Goal: Task Accomplishment & Management: Manage account settings

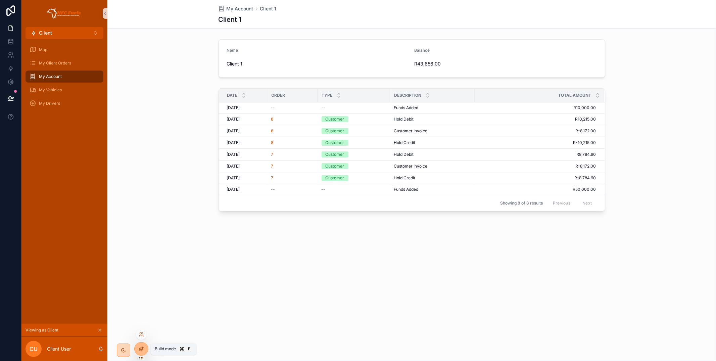
click at [145, 348] on div at bounding box center [141, 348] width 13 height 13
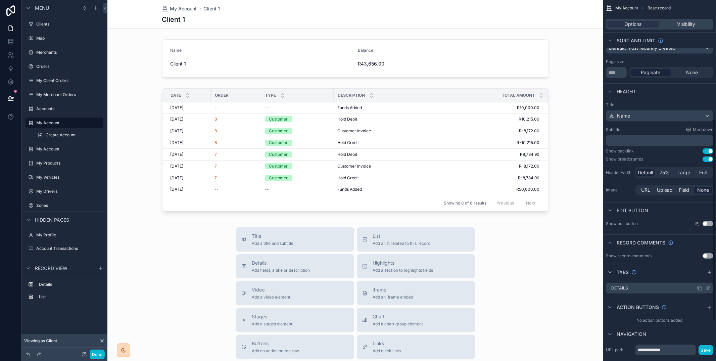
scroll to position [213, 0]
click at [710, 275] on icon "scrollable content" at bounding box center [708, 273] width 5 height 5
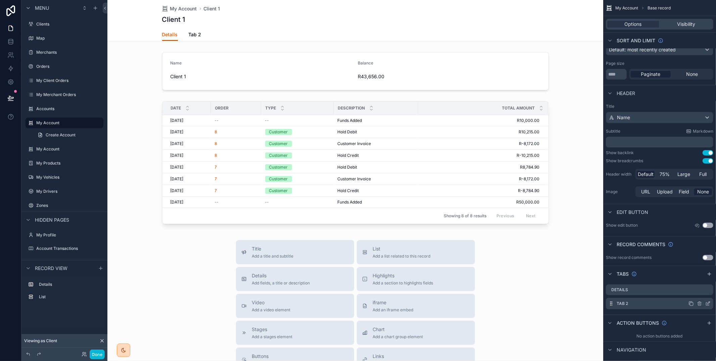
click at [710, 303] on icon "scrollable content" at bounding box center [707, 303] width 5 height 5
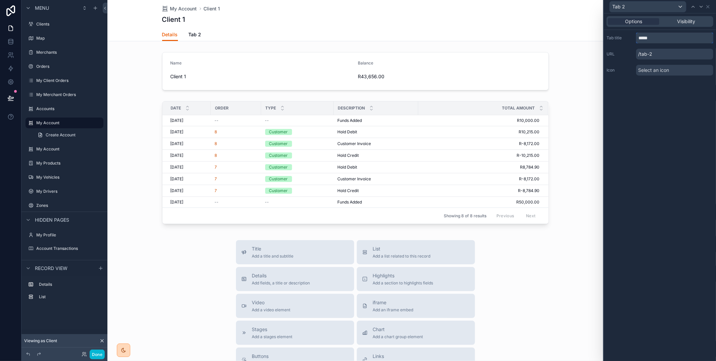
drag, startPoint x: 656, startPoint y: 39, endPoint x: 624, endPoint y: 33, distance: 31.8
click at [624, 33] on div "Tab title *****" at bounding box center [659, 38] width 107 height 11
type input "*"
click at [708, 7] on icon at bounding box center [707, 6] width 5 height 5
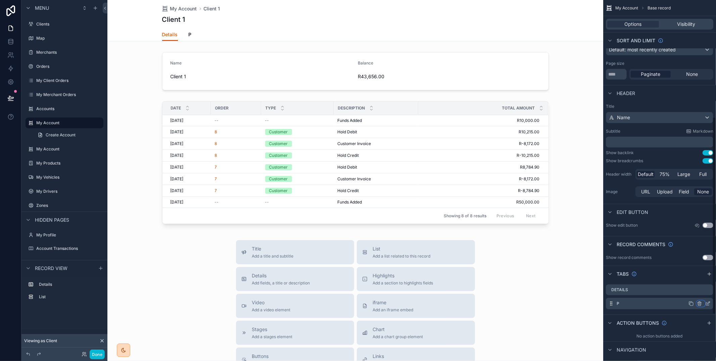
click at [701, 303] on icon "scrollable content" at bounding box center [699, 303] width 3 height 3
click at [687, 316] on span "Remove tab and contents" at bounding box center [671, 316] width 57 height 8
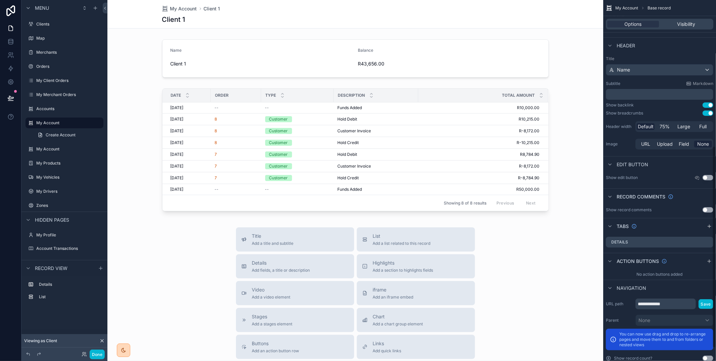
scroll to position [262, 0]
click at [709, 259] on icon "scrollable content" at bounding box center [708, 259] width 5 height 5
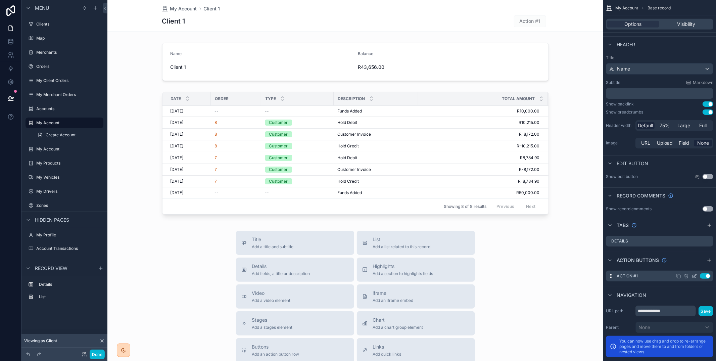
click at [695, 276] on icon "scrollable content" at bounding box center [694, 275] width 5 height 5
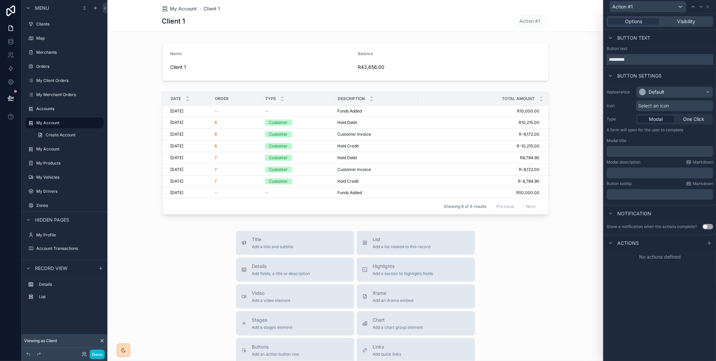
drag, startPoint x: 634, startPoint y: 62, endPoint x: 593, endPoint y: 61, distance: 40.9
click at [593, 61] on div "Action #1 Options Visibility Button text Button text ********* Button settings …" at bounding box center [358, 180] width 716 height 361
type input "**********"
click at [688, 89] on div "Default" at bounding box center [674, 92] width 77 height 11
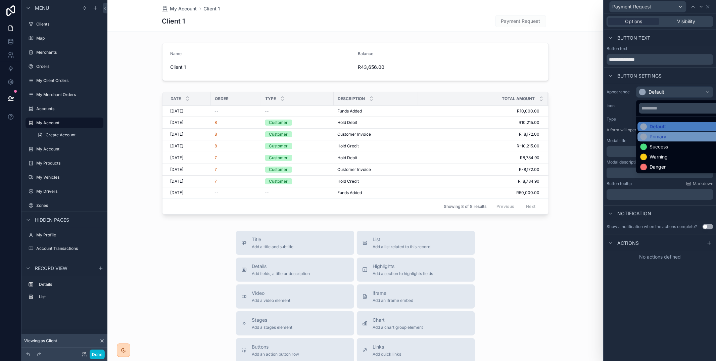
click at [674, 136] on div "Primary" at bounding box center [682, 136] width 84 height 7
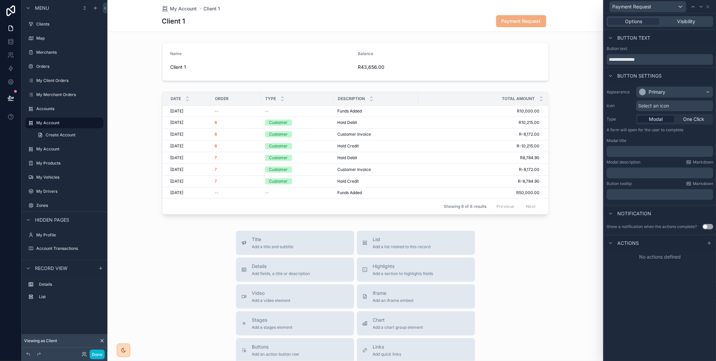
click at [658, 149] on p "﻿" at bounding box center [660, 151] width 103 height 7
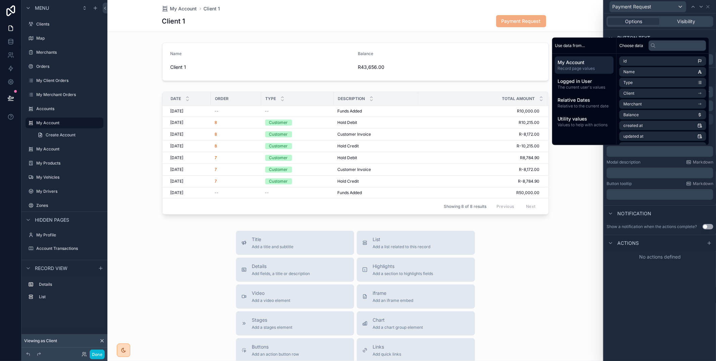
click at [657, 150] on p "﻿" at bounding box center [660, 151] width 103 height 7
click at [710, 225] on button "Use setting" at bounding box center [707, 226] width 11 height 5
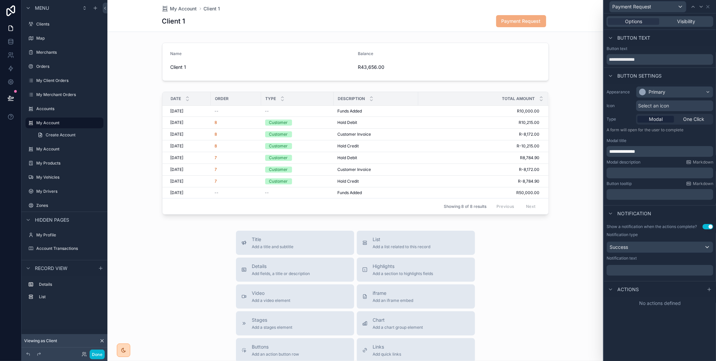
click at [674, 270] on p "﻿" at bounding box center [660, 270] width 103 height 7
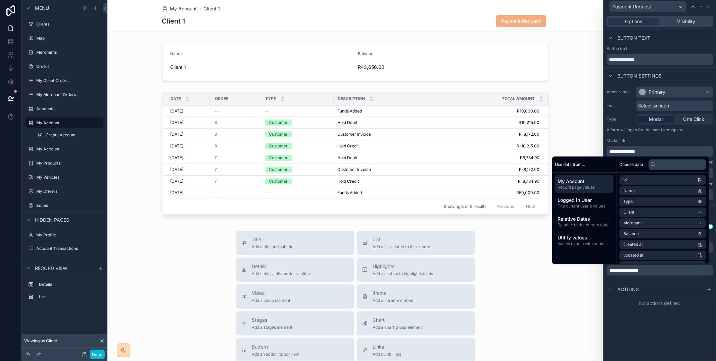
drag, startPoint x: 709, startPoint y: 290, endPoint x: 700, endPoint y: 297, distance: 11.5
click at [709, 290] on icon at bounding box center [709, 289] width 0 height 3
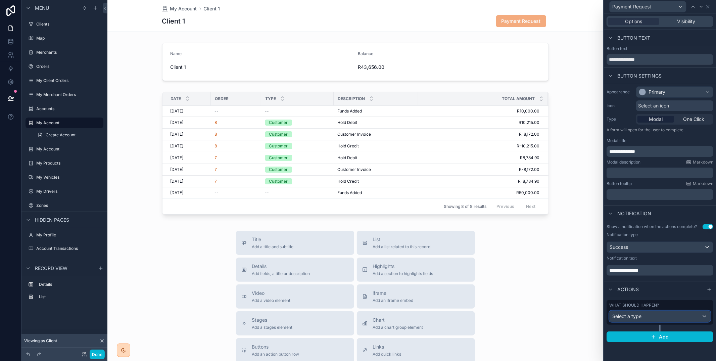
click at [676, 313] on div "Select a type" at bounding box center [659, 316] width 101 height 11
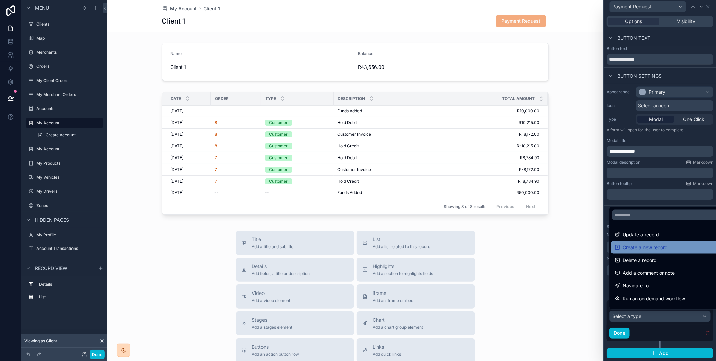
click at [661, 248] on span "Create a new record" at bounding box center [644, 247] width 45 height 8
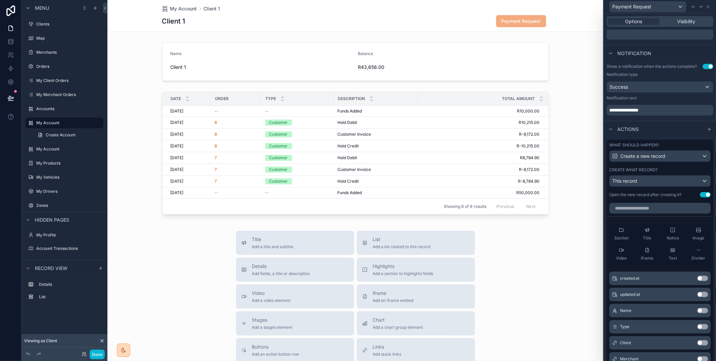
scroll to position [162, 0]
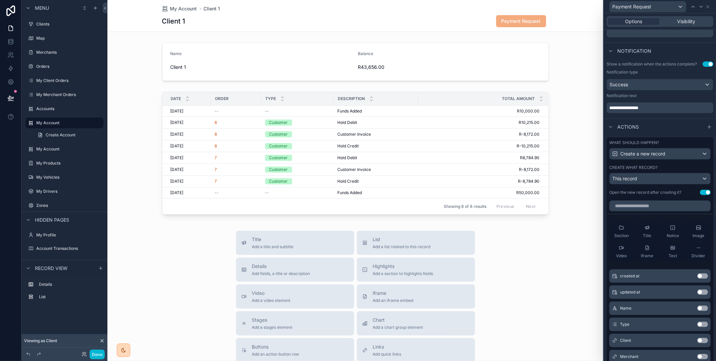
click at [706, 192] on button "Use setting" at bounding box center [705, 192] width 11 height 5
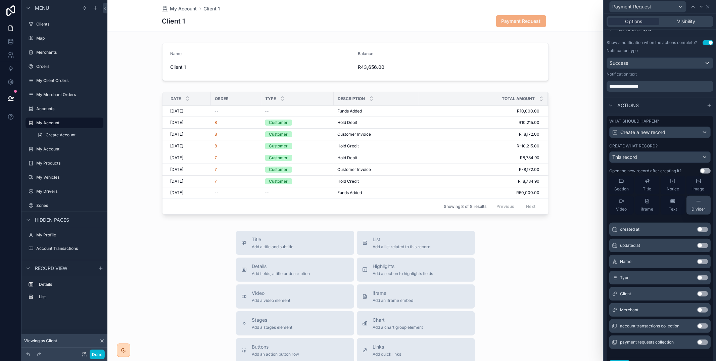
scroll to position [190, 0]
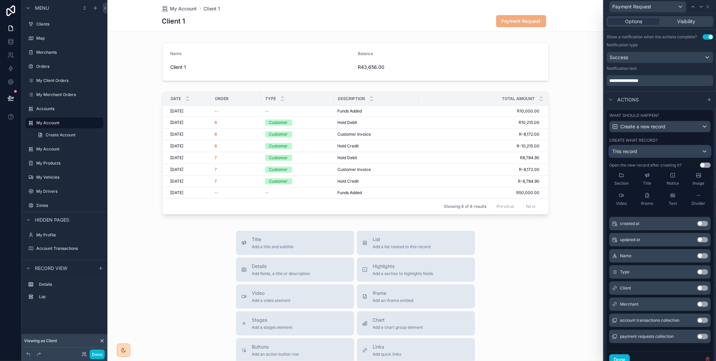
click at [664, 155] on div "This record" at bounding box center [659, 151] width 101 height 11
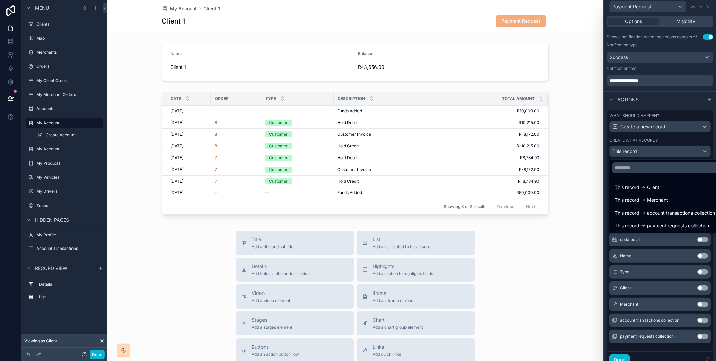
click at [665, 221] on span "payment requests collection" at bounding box center [678, 225] width 62 height 8
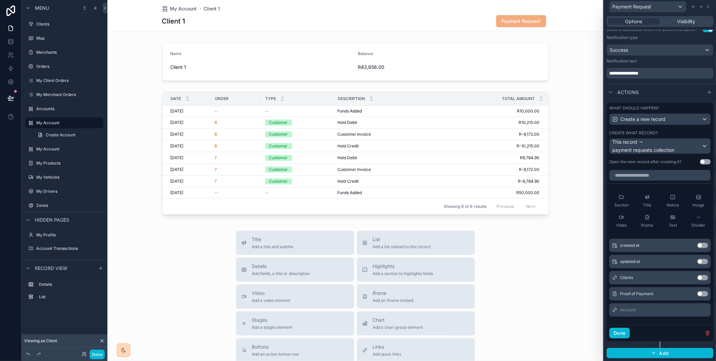
scroll to position [194, 0]
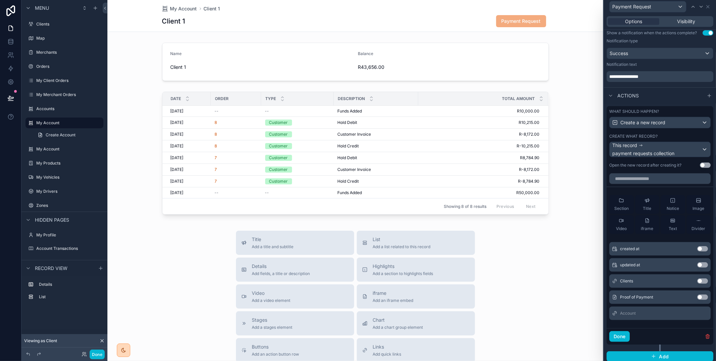
click at [701, 281] on button "Use setting" at bounding box center [702, 280] width 11 height 5
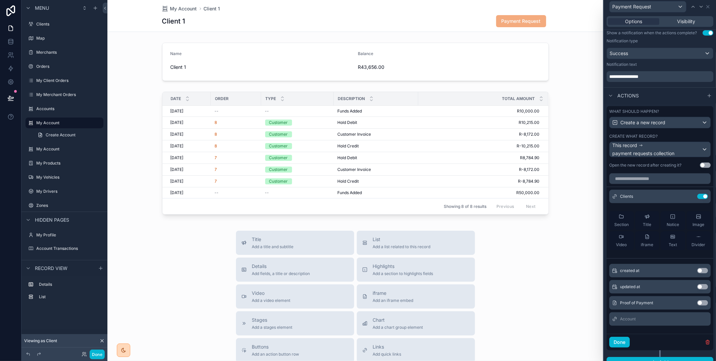
click at [702, 301] on button "Use setting" at bounding box center [702, 302] width 11 height 5
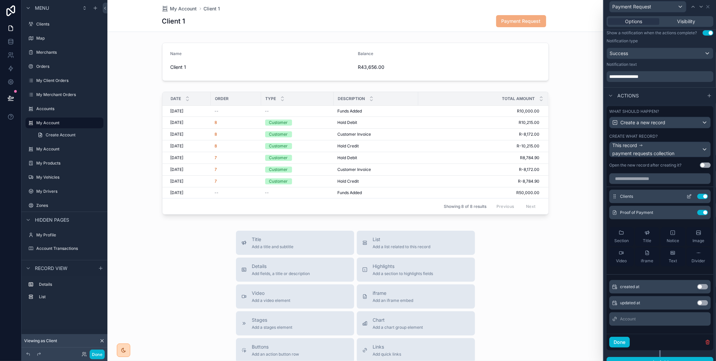
click at [689, 195] on icon at bounding box center [689, 195] width 3 height 3
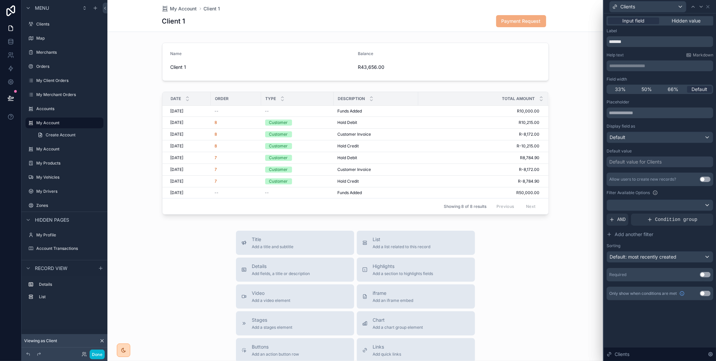
click at [688, 25] on div "Input field Hidden value" at bounding box center [659, 20] width 107 height 9
click at [688, 22] on span "Hidden value" at bounding box center [686, 20] width 29 height 7
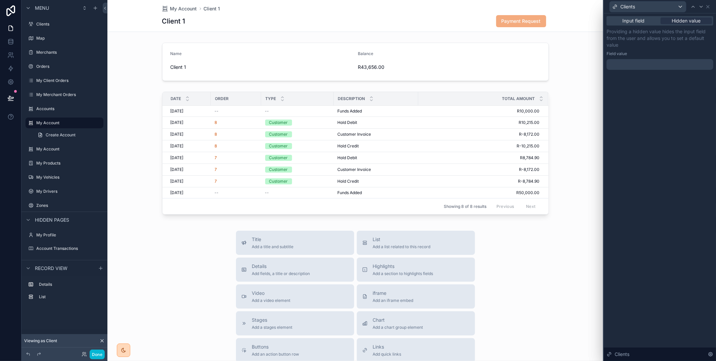
click at [659, 63] on div at bounding box center [659, 64] width 107 height 11
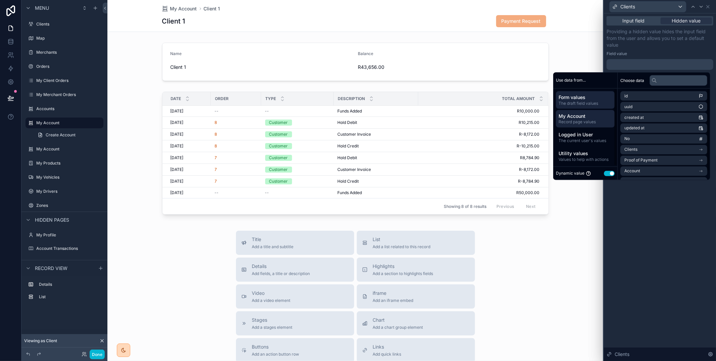
click at [593, 116] on span "My Account" at bounding box center [584, 115] width 53 height 7
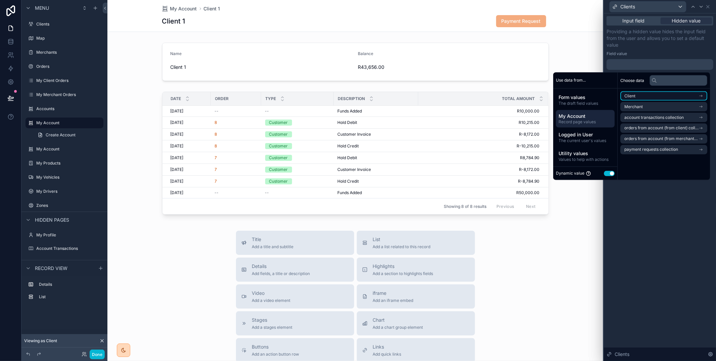
click at [640, 97] on li "Client" at bounding box center [663, 95] width 87 height 9
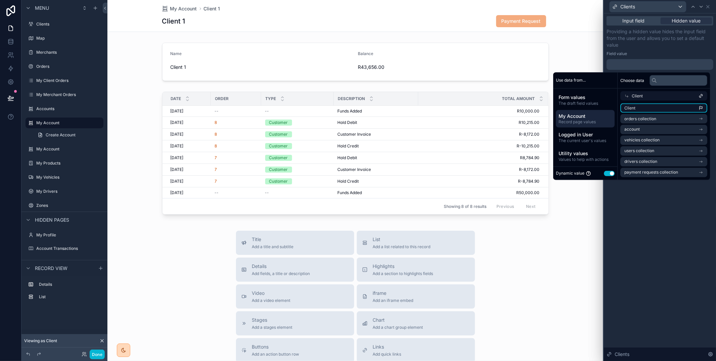
click at [639, 105] on li "Client" at bounding box center [663, 107] width 87 height 9
click at [662, 47] on p "Providing a hidden value hides the input field from the user and allows you to …" at bounding box center [659, 38] width 107 height 20
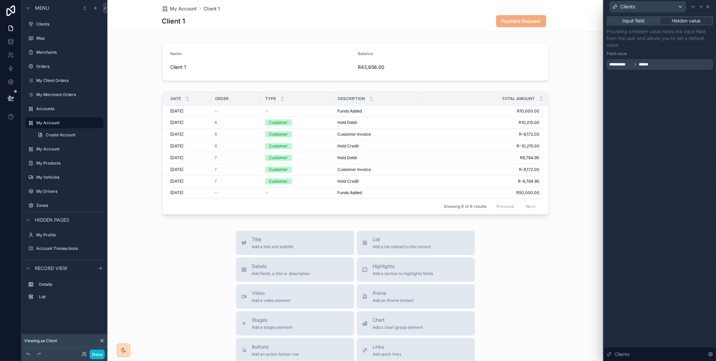
click at [707, 5] on icon at bounding box center [707, 6] width 5 height 5
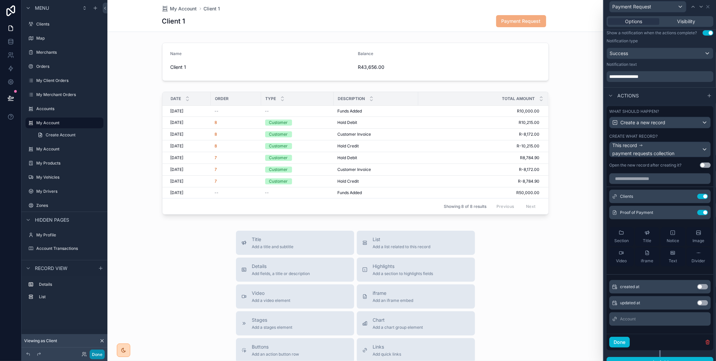
drag, startPoint x: 101, startPoint y: 352, endPoint x: 196, endPoint y: 318, distance: 101.5
click at [101, 352] on button "Done" at bounding box center [97, 354] width 15 height 10
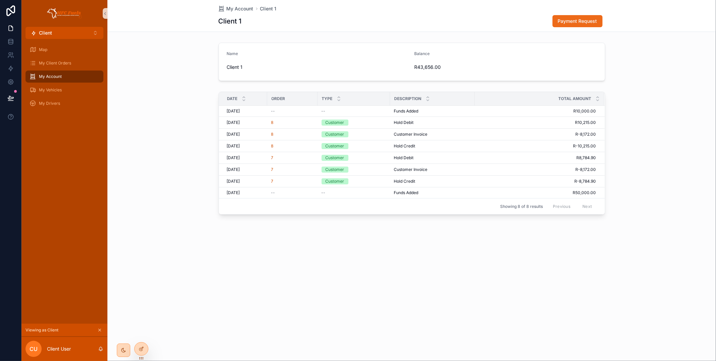
click at [581, 18] on span "Payment Request" at bounding box center [577, 21] width 39 height 7
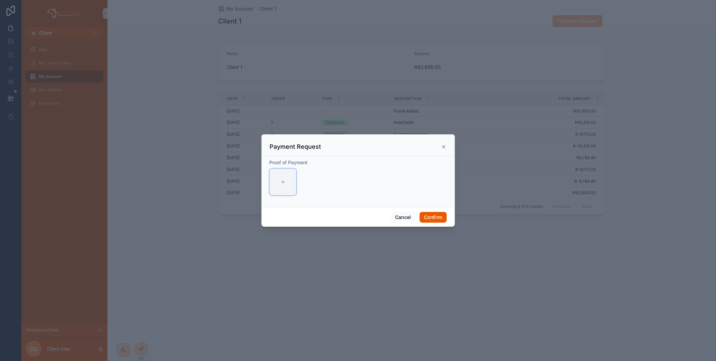
click at [291, 180] on div at bounding box center [282, 181] width 27 height 27
type input "**********"
drag, startPoint x: 439, startPoint y: 219, endPoint x: 424, endPoint y: 144, distance: 76.8
click at [439, 219] on button "Confirm" at bounding box center [432, 217] width 27 height 11
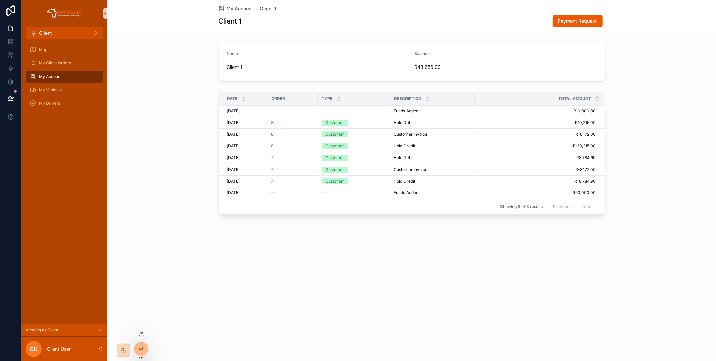
click at [143, 334] on icon at bounding box center [141, 334] width 5 height 5
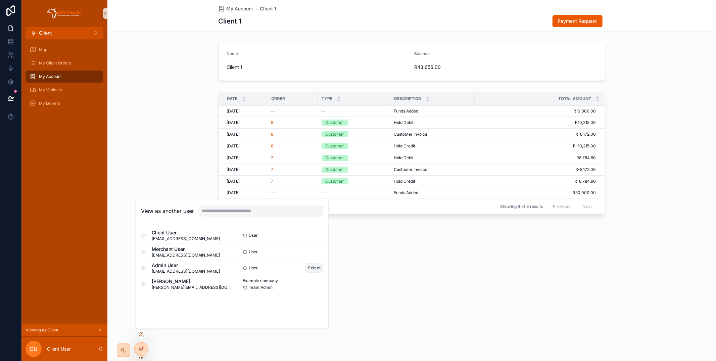
click at [309, 262] on div "Admin User [EMAIL_ADDRESS][DOMAIN_NAME] User Select" at bounding box center [232, 267] width 182 height 16
click at [311, 267] on button "Select" at bounding box center [314, 268] width 17 height 10
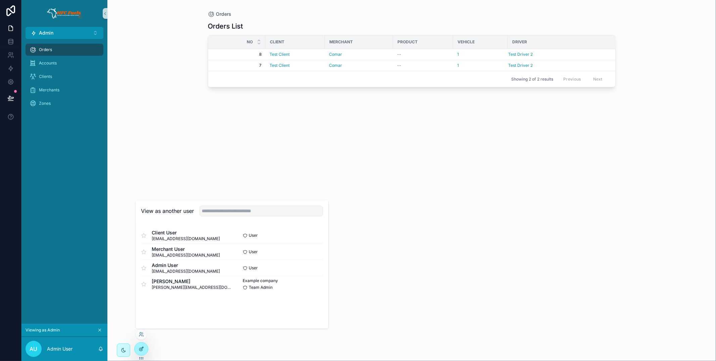
click at [141, 348] on icon at bounding box center [142, 348] width 3 height 3
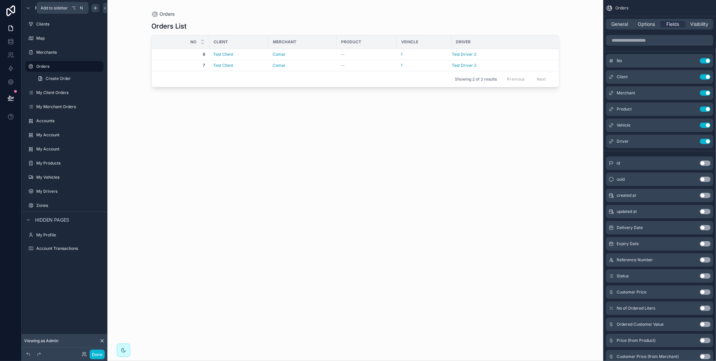
click at [93, 8] on icon "scrollable content" at bounding box center [95, 7] width 5 height 5
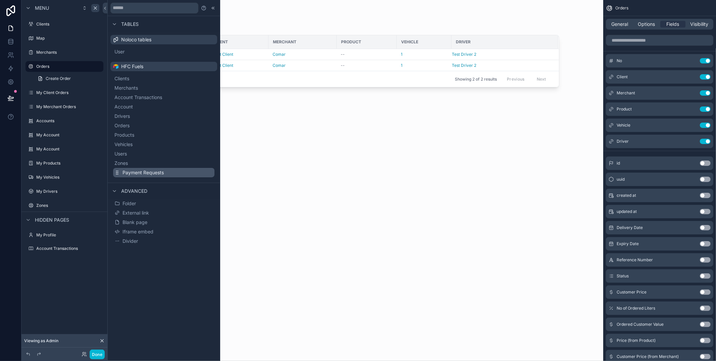
click at [149, 171] on span "Payment Requests" at bounding box center [142, 172] width 41 height 7
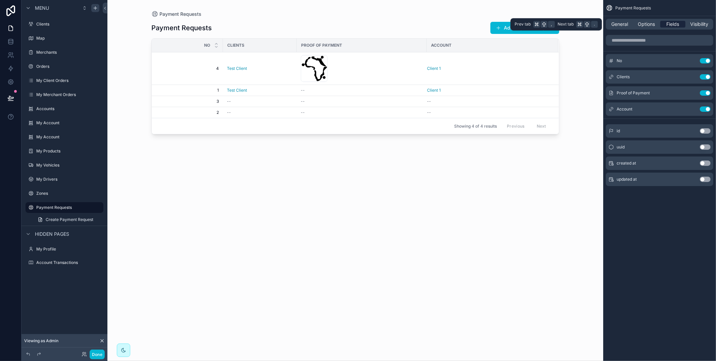
click at [681, 24] on div "Fields" at bounding box center [672, 24] width 25 height 7
click at [708, 108] on button "Use setting" at bounding box center [705, 108] width 11 height 5
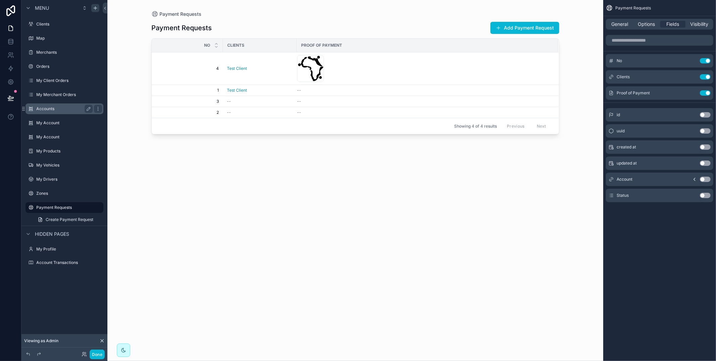
click at [60, 110] on label "Accounts" at bounding box center [63, 108] width 54 height 5
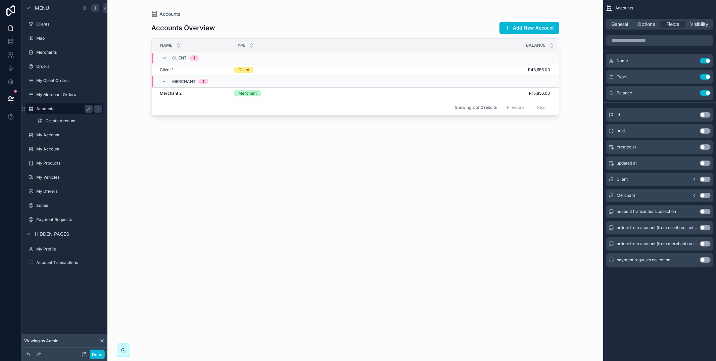
click at [69, 109] on label "Accounts" at bounding box center [63, 108] width 54 height 5
click at [69, 134] on label "My Account" at bounding box center [63, 134] width 54 height 5
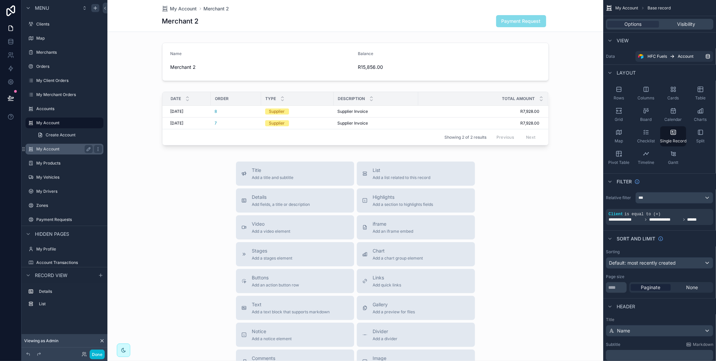
click at [68, 152] on div "My Account" at bounding box center [64, 149] width 56 height 8
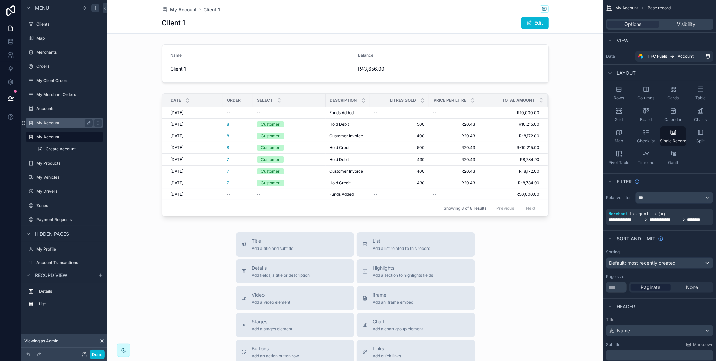
click at [65, 119] on div "My Account" at bounding box center [64, 123] width 56 height 8
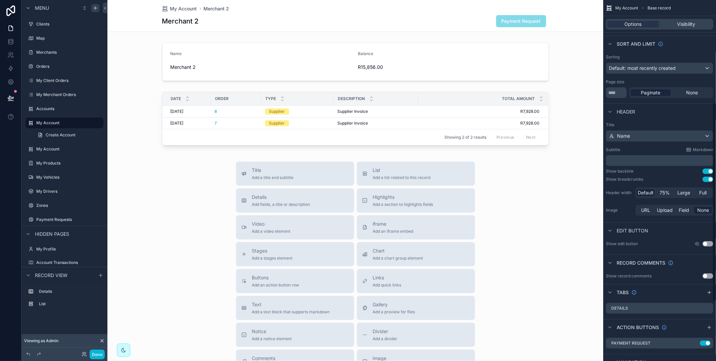
scroll to position [203, 0]
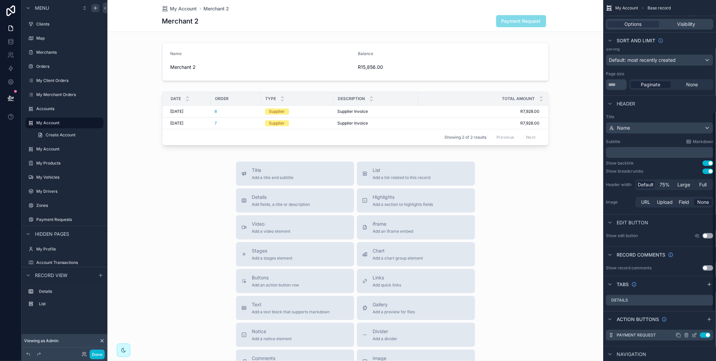
click at [693, 334] on icon "scrollable content" at bounding box center [694, 335] width 3 height 3
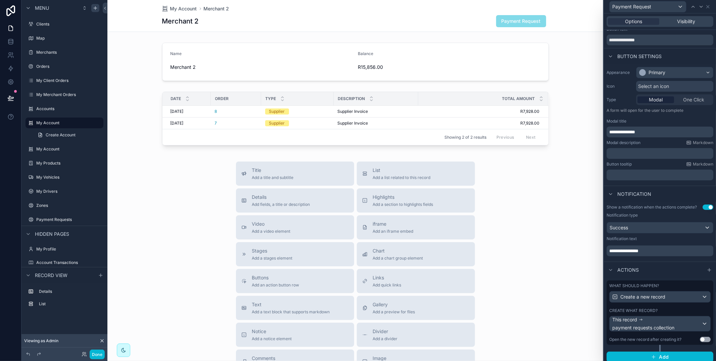
scroll to position [23, 0]
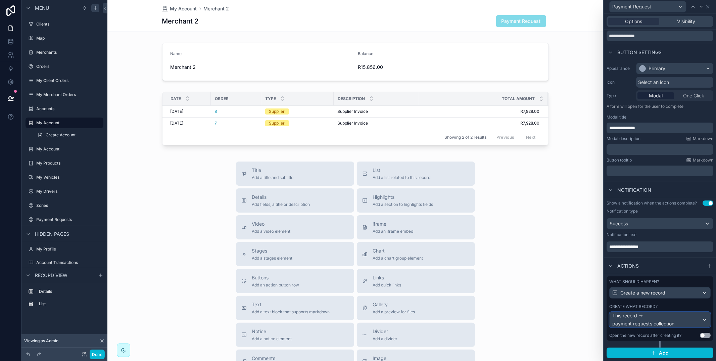
click at [682, 319] on div "This record payment requests collection" at bounding box center [656, 319] width 89 height 15
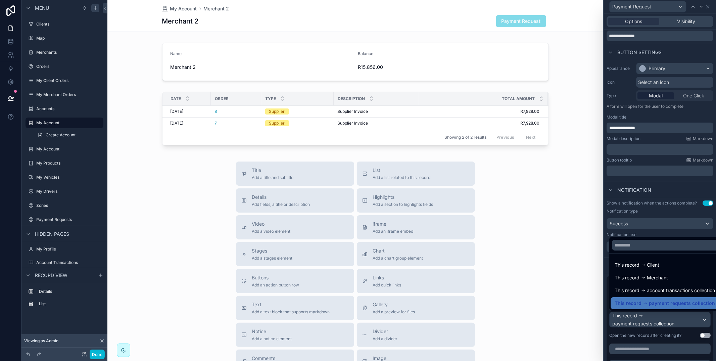
click at [680, 331] on div at bounding box center [660, 180] width 112 height 361
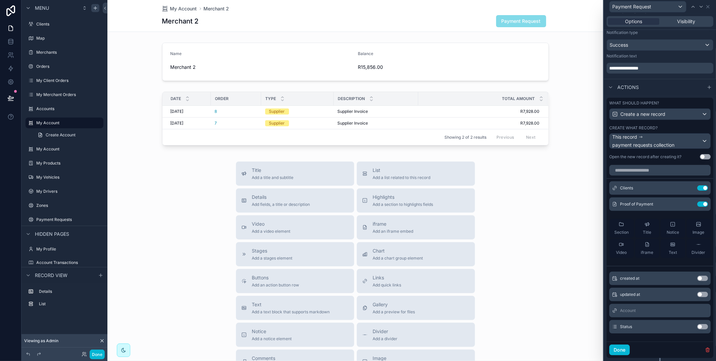
scroll to position [219, 0]
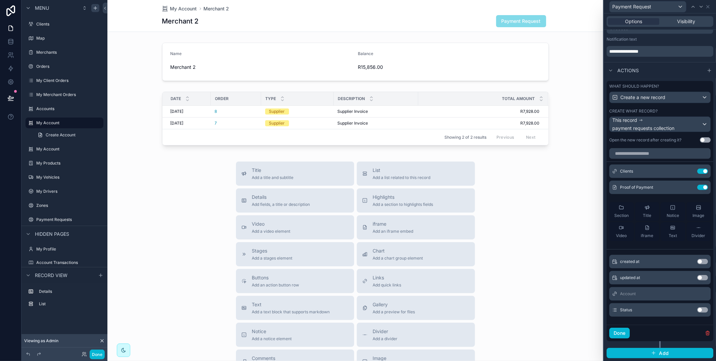
click at [702, 310] on button "Use setting" at bounding box center [702, 309] width 11 height 5
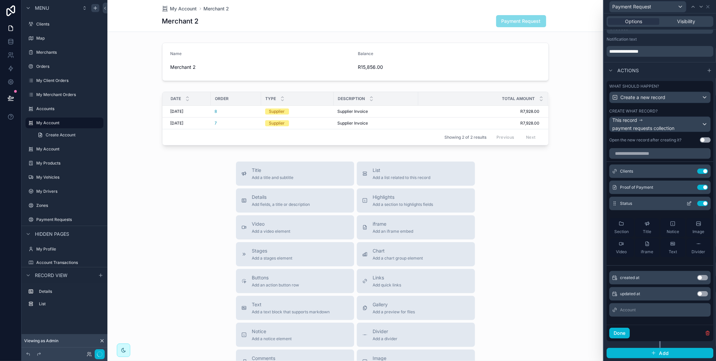
click at [690, 204] on icon at bounding box center [688, 203] width 5 height 5
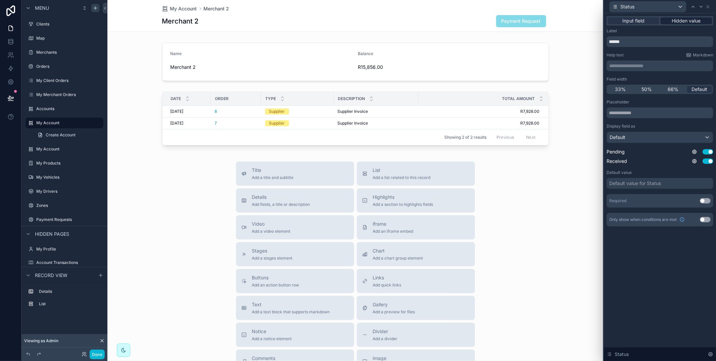
click at [696, 20] on span "Hidden value" at bounding box center [686, 20] width 29 height 7
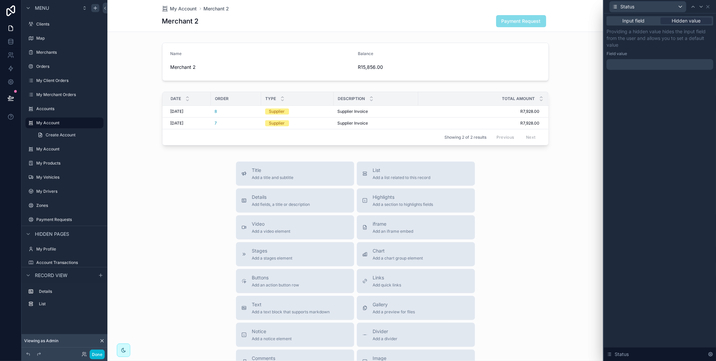
click at [657, 65] on div at bounding box center [659, 64] width 107 height 11
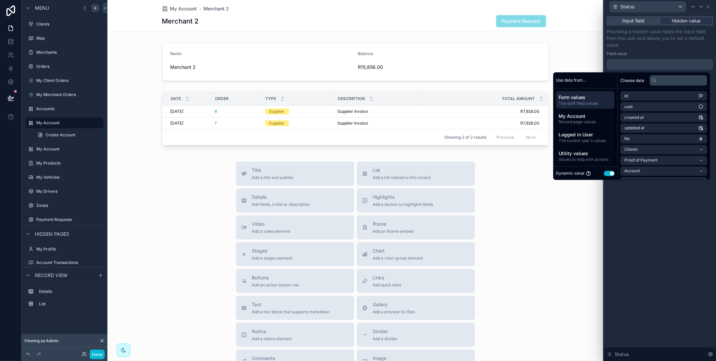
click at [605, 171] on button "Use setting" at bounding box center [609, 172] width 11 height 5
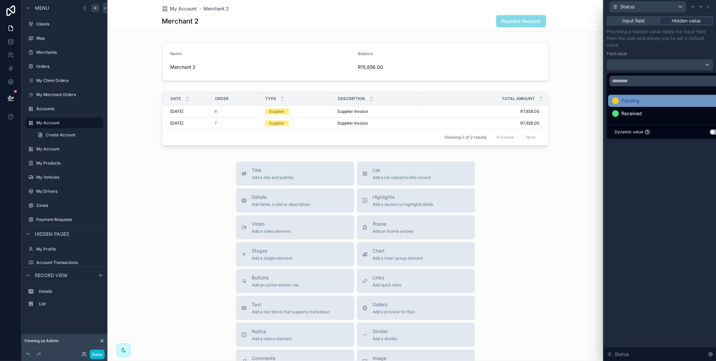
drag, startPoint x: 631, startPoint y: 103, endPoint x: 659, endPoint y: 160, distance: 63.2
click at [632, 102] on span "Pending" at bounding box center [630, 101] width 18 height 8
click at [664, 189] on div "Input field Hidden value Providing a hidden value hides the input field from th…" at bounding box center [660, 186] width 112 height 347
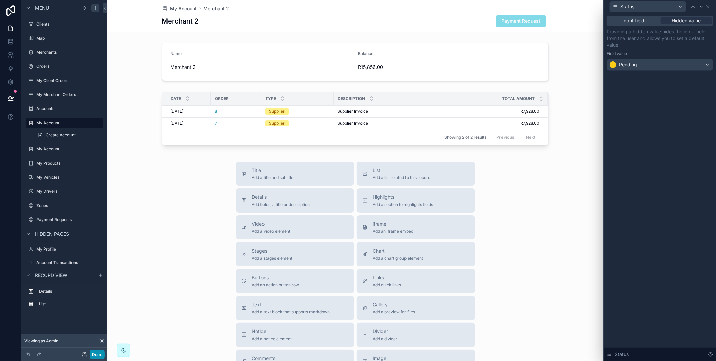
click at [100, 354] on button "Done" at bounding box center [97, 354] width 15 height 10
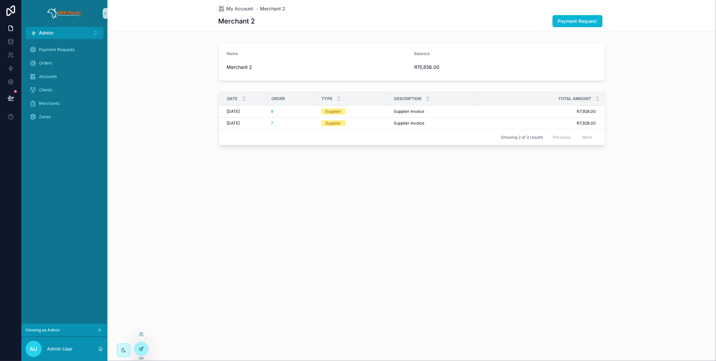
click at [142, 348] on icon at bounding box center [141, 348] width 5 height 5
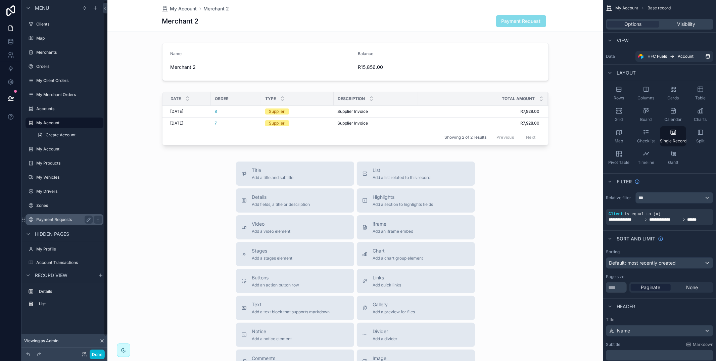
click at [71, 216] on div "Payment Requests" at bounding box center [64, 219] width 56 height 8
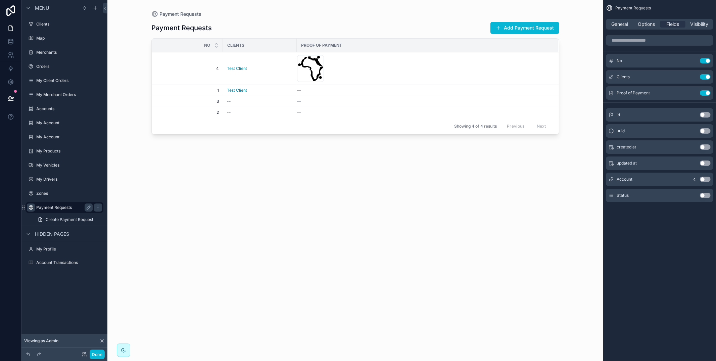
click at [30, 205] on icon "scrollable content" at bounding box center [30, 207] width 5 height 5
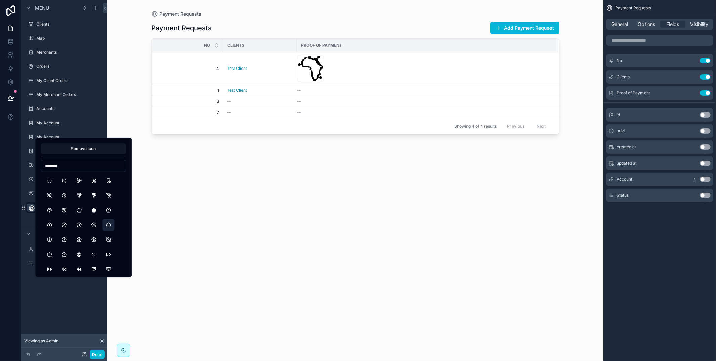
type input "*******"
click at [110, 223] on button "PentagonNumber5" at bounding box center [108, 225] width 12 height 12
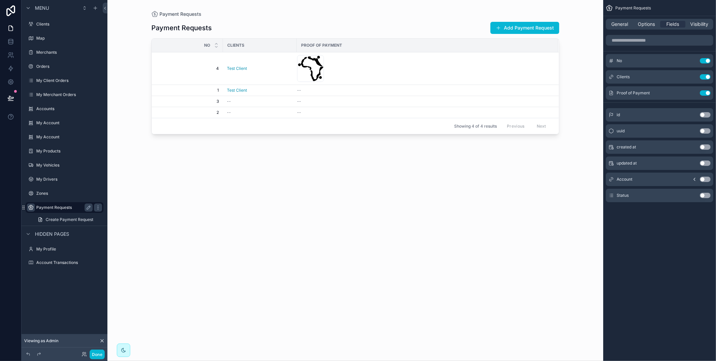
click at [173, 198] on div "scrollable content" at bounding box center [355, 176] width 429 height 353
click at [706, 196] on button "Use setting" at bounding box center [705, 195] width 11 height 5
click at [624, 25] on span "General" at bounding box center [619, 24] width 17 height 7
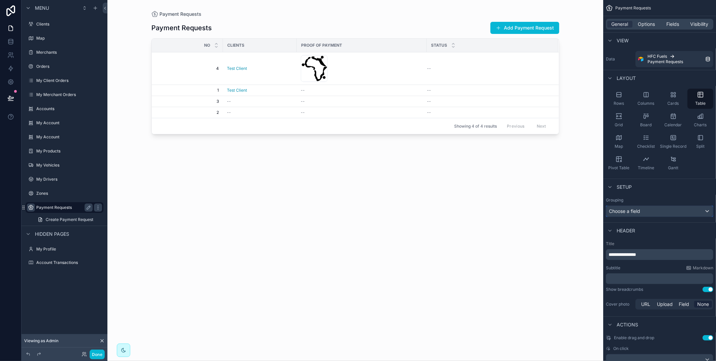
click at [662, 209] on div "Choose a field" at bounding box center [659, 211] width 107 height 11
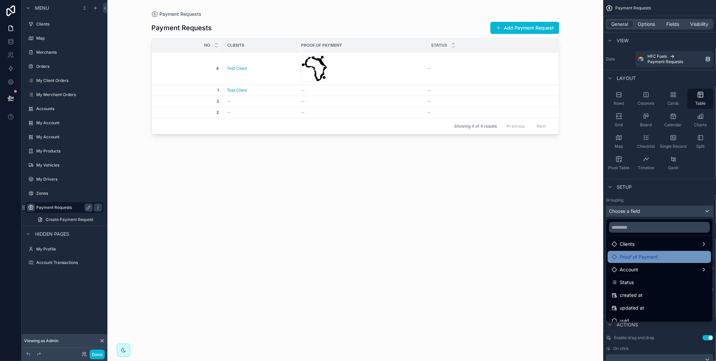
scroll to position [60, 0]
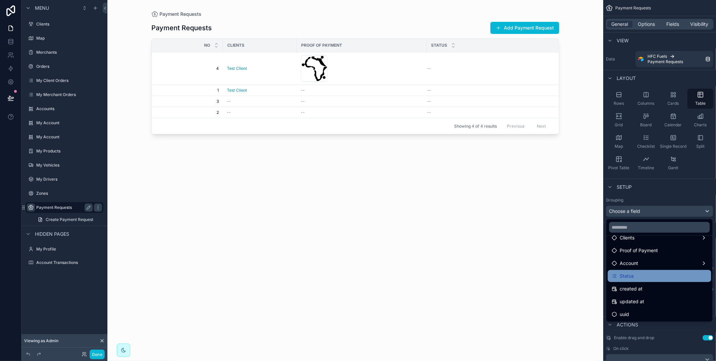
click at [650, 275] on div "Status" at bounding box center [659, 276] width 95 height 8
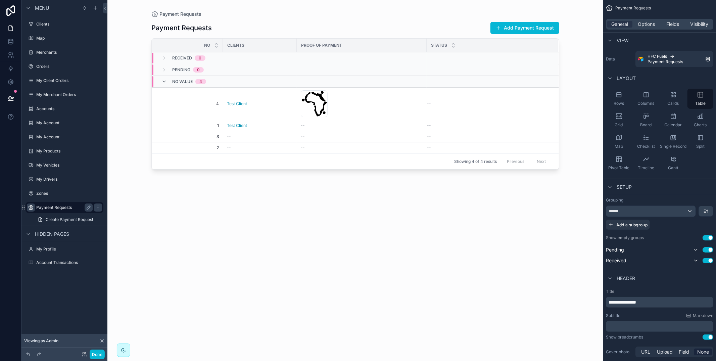
click at [710, 240] on div "Show empty groups Use setting" at bounding box center [659, 237] width 107 height 5
drag, startPoint x: 708, startPoint y: 238, endPoint x: 707, endPoint y: 233, distance: 5.4
click at [708, 238] on button "Use setting" at bounding box center [707, 237] width 11 height 5
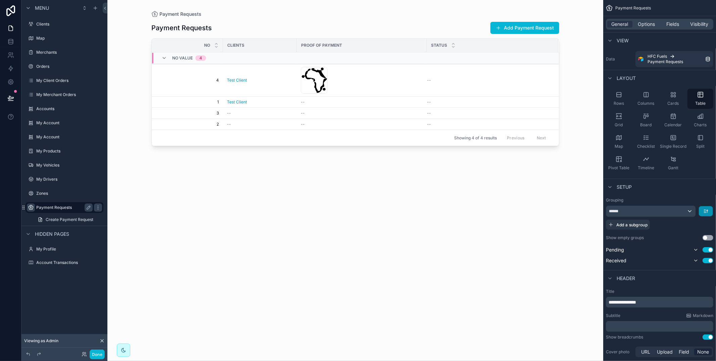
click at [709, 212] on button "scrollable content" at bounding box center [706, 211] width 14 height 10
click at [700, 235] on span "Last -> First" at bounding box center [693, 239] width 26 height 8
click at [706, 209] on icon "scrollable content" at bounding box center [705, 210] width 5 height 5
click at [697, 225] on span "First -> Last" at bounding box center [693, 226] width 26 height 8
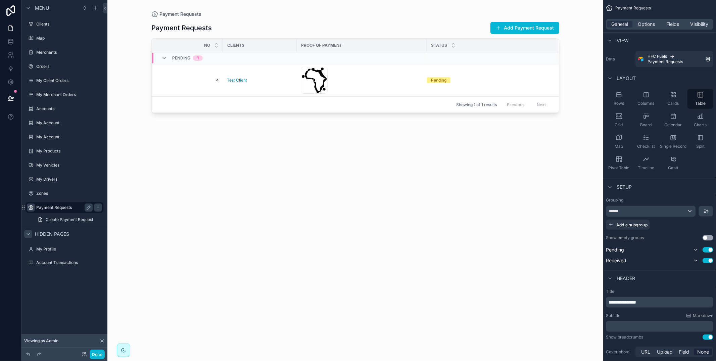
click at [29, 235] on icon "scrollable content" at bounding box center [28, 233] width 5 height 5
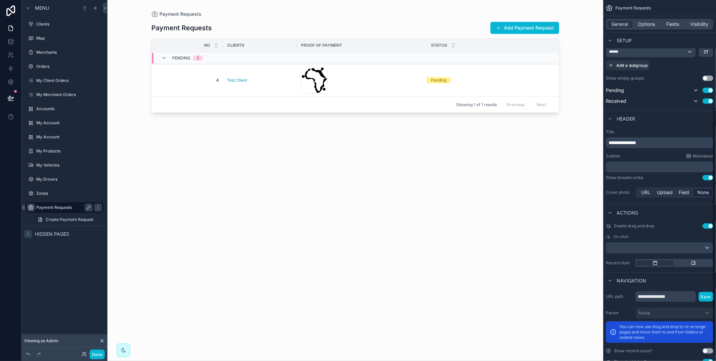
scroll to position [176, 0]
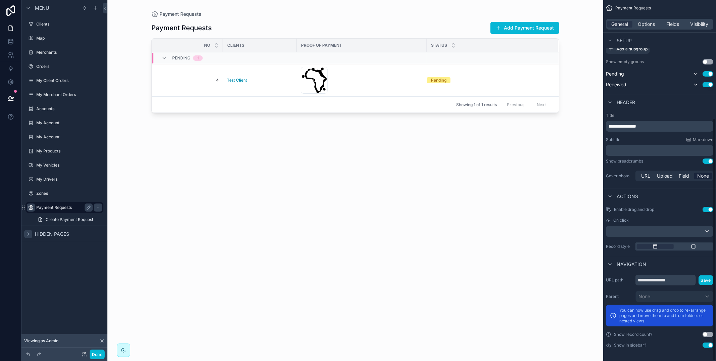
drag, startPoint x: 654, startPoint y: 23, endPoint x: 654, endPoint y: 30, distance: 7.4
click at [654, 23] on span "Options" at bounding box center [646, 24] width 17 height 7
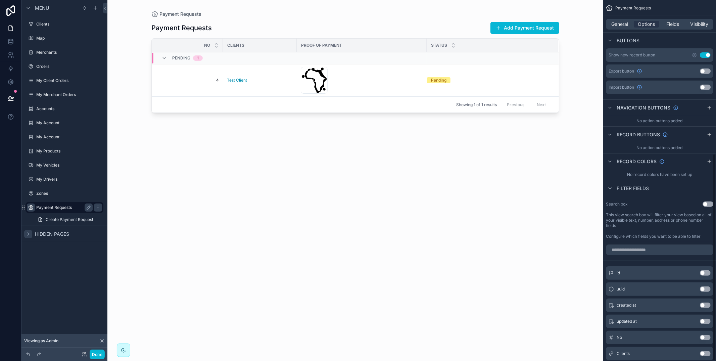
scroll to position [203, 0]
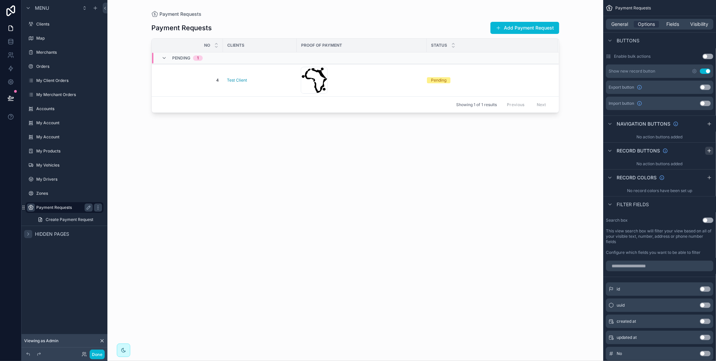
click at [709, 151] on icon "scrollable content" at bounding box center [708, 150] width 5 height 5
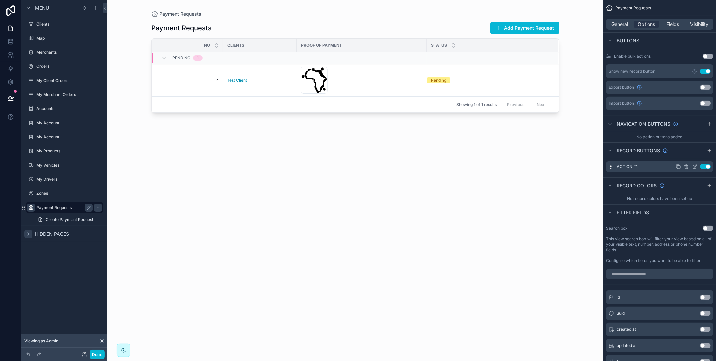
click at [693, 165] on icon "scrollable content" at bounding box center [694, 166] width 3 height 3
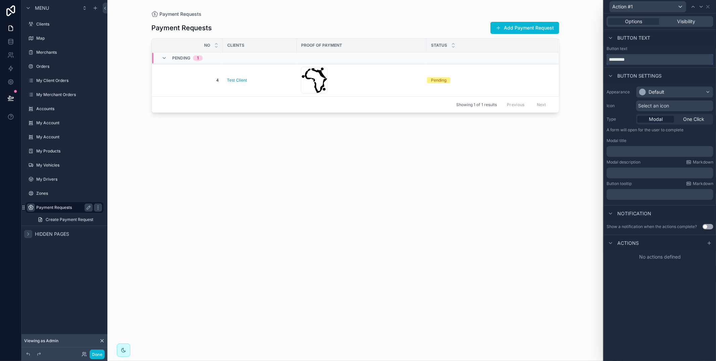
drag, startPoint x: 640, startPoint y: 59, endPoint x: 574, endPoint y: 54, distance: 65.9
click at [574, 54] on div "Action #1 Options Visibility Button text Button text ********* Button settings …" at bounding box center [358, 180] width 716 height 361
type input "**********"
click at [686, 91] on div "Default" at bounding box center [674, 92] width 77 height 11
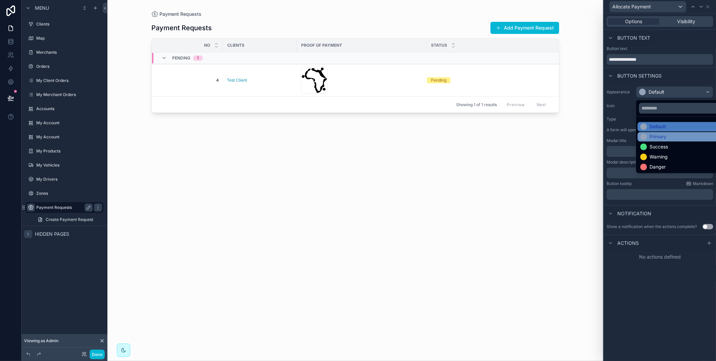
click at [687, 141] on div "Primary" at bounding box center [682, 136] width 90 height 9
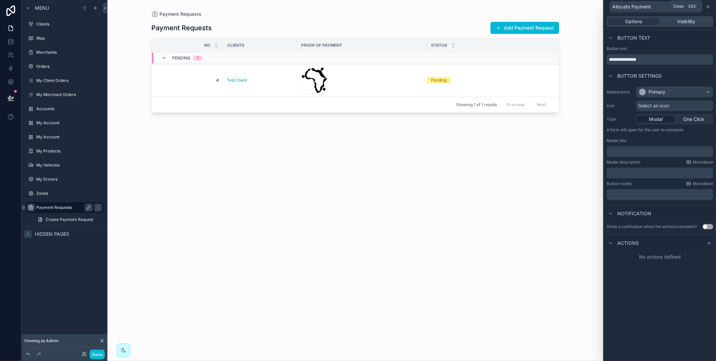
click at [709, 7] on icon at bounding box center [707, 6] width 5 height 5
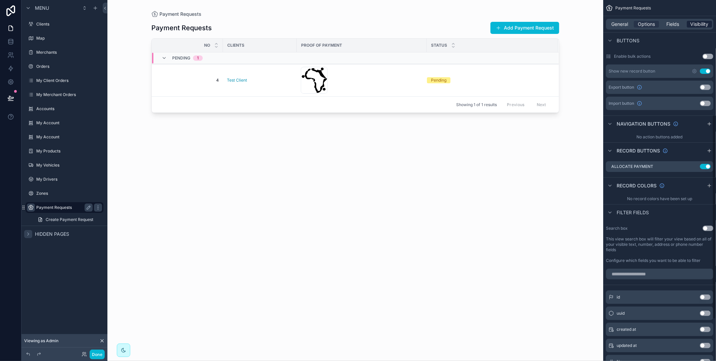
click at [704, 22] on span "Visibility" at bounding box center [699, 24] width 18 height 7
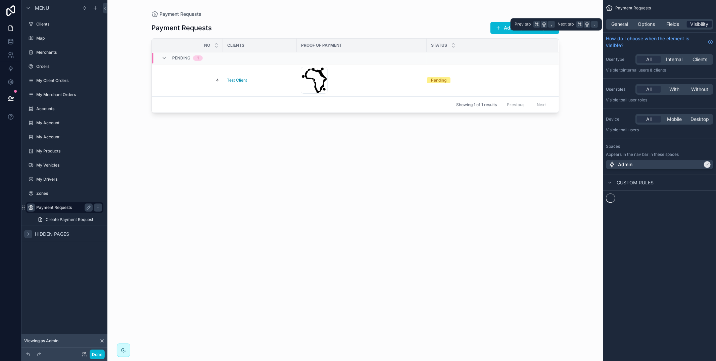
scroll to position [0, 0]
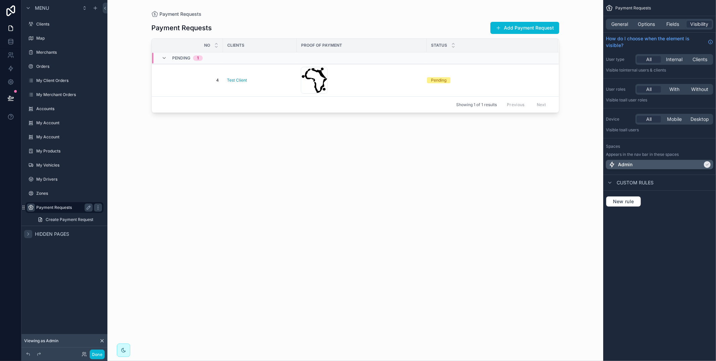
click at [693, 169] on div "Admin" at bounding box center [659, 164] width 107 height 9
click at [692, 165] on div "Admin" at bounding box center [659, 164] width 102 height 7
click at [100, 354] on button "Done" at bounding box center [97, 354] width 15 height 10
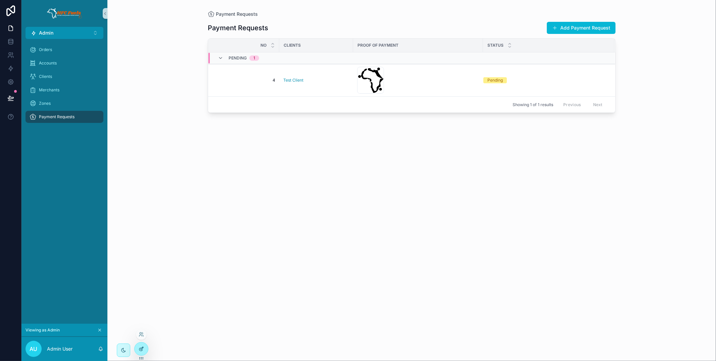
click at [139, 348] on icon at bounding box center [140, 349] width 3 height 3
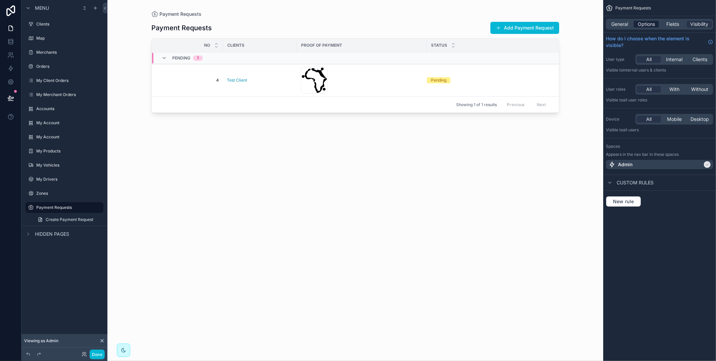
click at [653, 27] on span "Options" at bounding box center [646, 24] width 17 height 7
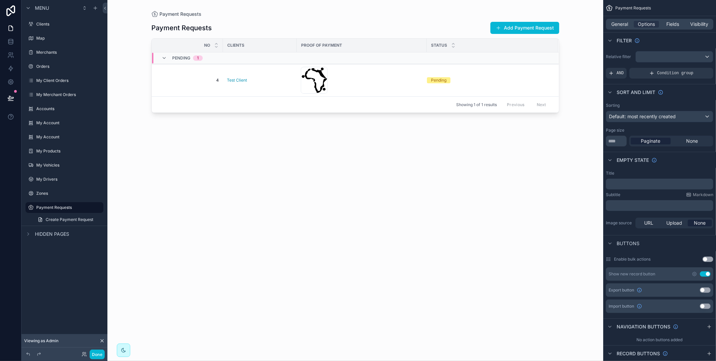
scroll to position [4, 0]
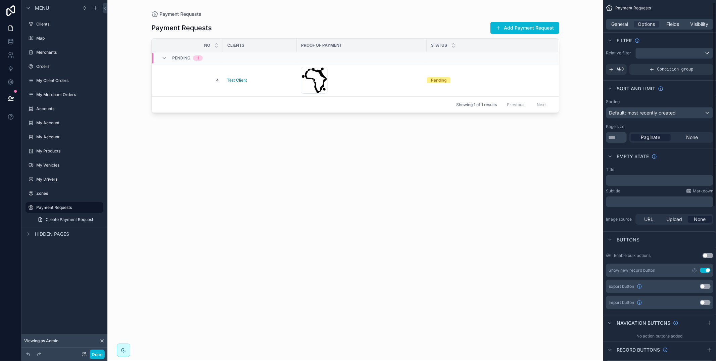
click at [706, 270] on button "Use setting" at bounding box center [705, 269] width 11 height 5
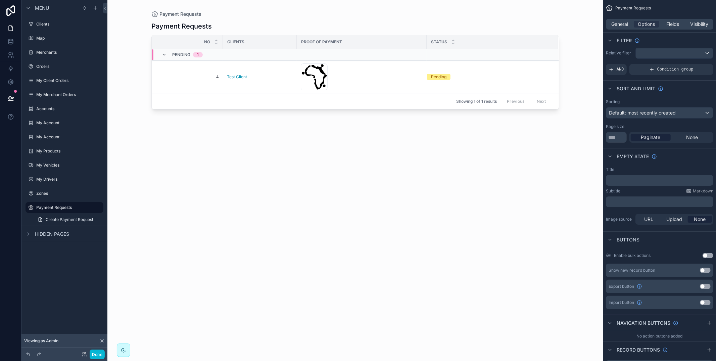
click at [507, 76] on div "scrollable content" at bounding box center [355, 176] width 429 height 353
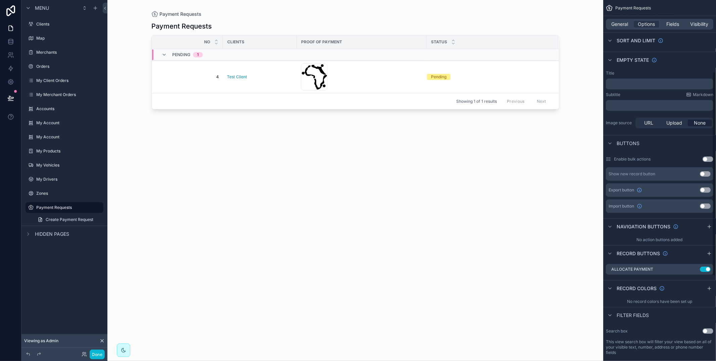
scroll to position [163, 0]
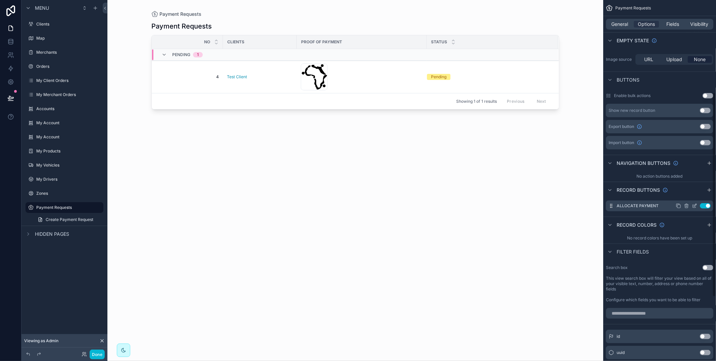
click at [695, 207] on icon "scrollable content" at bounding box center [694, 206] width 3 height 3
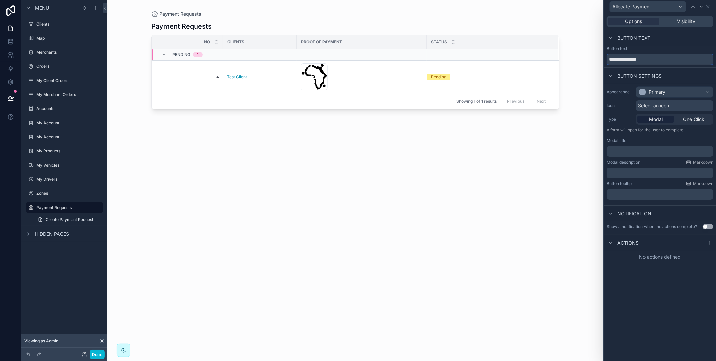
drag, startPoint x: 656, startPoint y: 60, endPoint x: 577, endPoint y: 56, distance: 79.6
click at [577, 56] on div "**********" at bounding box center [358, 180] width 716 height 361
click at [621, 151] on p "﻿" at bounding box center [660, 151] width 103 height 7
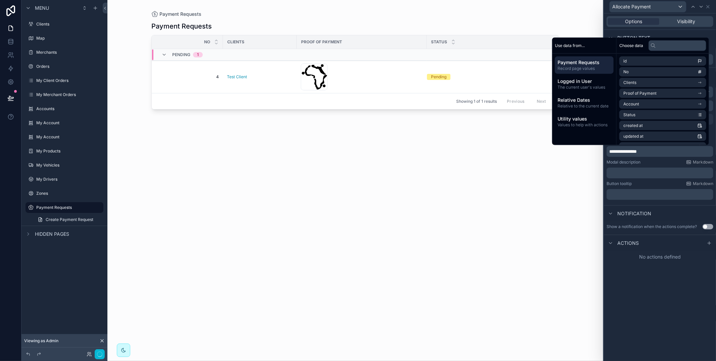
click at [707, 226] on button "Use setting" at bounding box center [707, 226] width 11 height 5
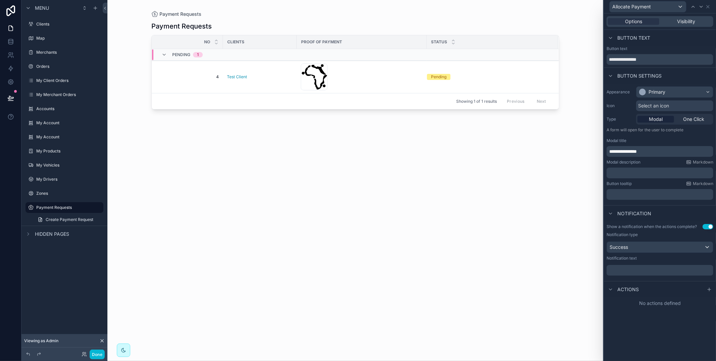
click at [626, 271] on p "﻿" at bounding box center [660, 270] width 103 height 7
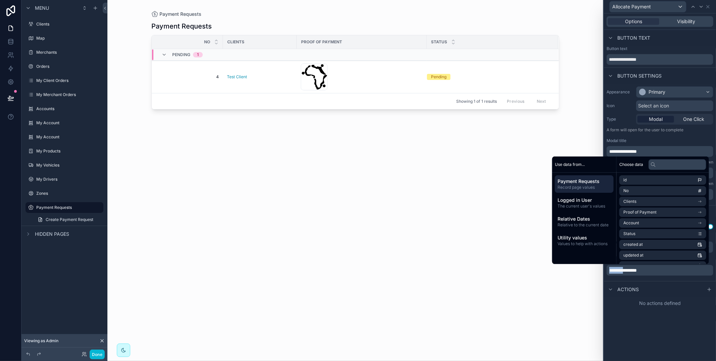
click at [624, 271] on span "**********" at bounding box center [623, 270] width 28 height 5
click at [649, 273] on p "*******" at bounding box center [660, 270] width 103 height 7
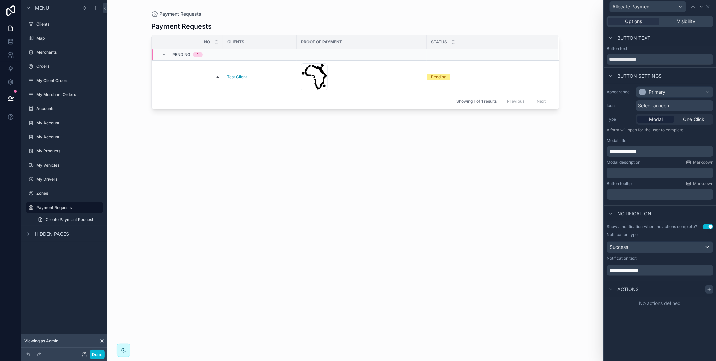
click at [706, 288] on icon at bounding box center [708, 289] width 5 height 5
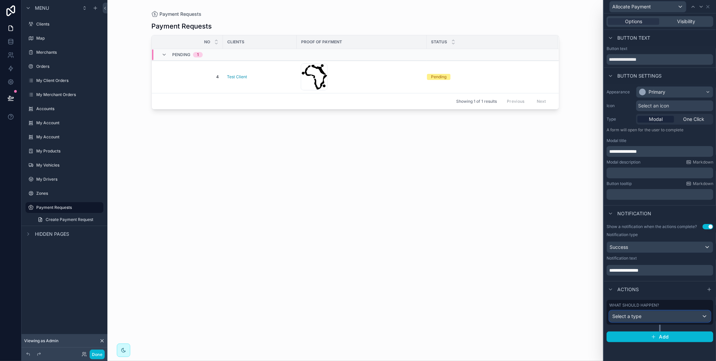
click at [683, 315] on div "Select a type" at bounding box center [659, 316] width 101 height 11
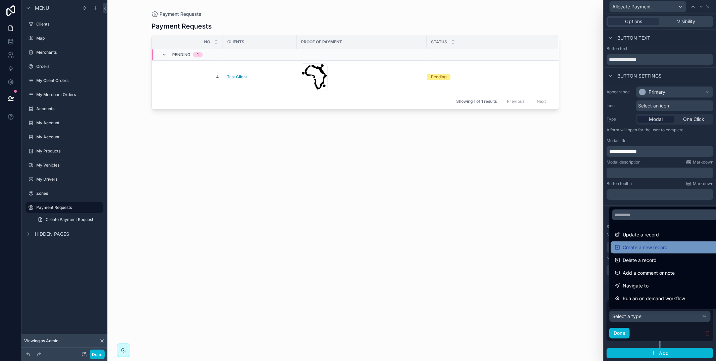
click at [662, 249] on span "Create a new record" at bounding box center [644, 247] width 45 height 8
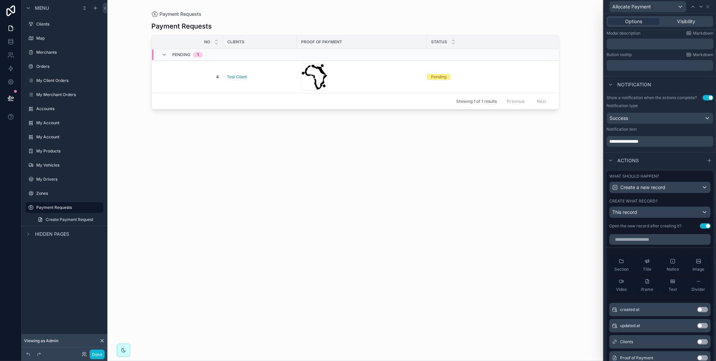
scroll to position [136, 0]
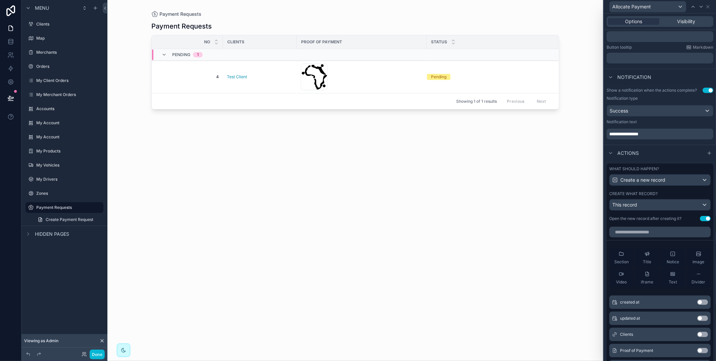
click at [708, 218] on button "Use setting" at bounding box center [705, 218] width 11 height 5
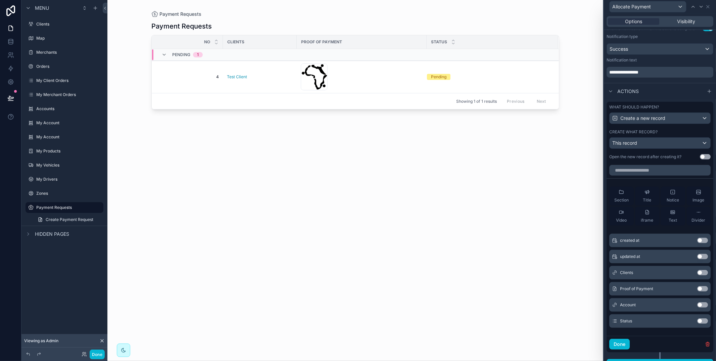
scroll to position [209, 0]
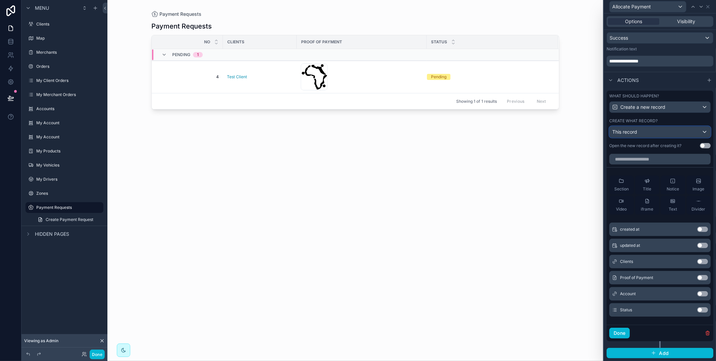
click at [654, 129] on div "This record" at bounding box center [659, 131] width 101 height 11
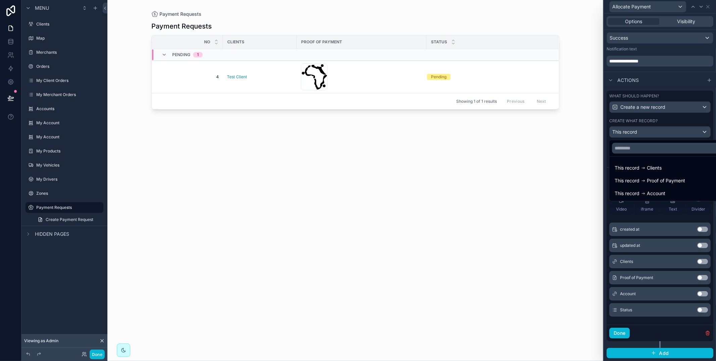
click at [670, 120] on div at bounding box center [660, 180] width 112 height 361
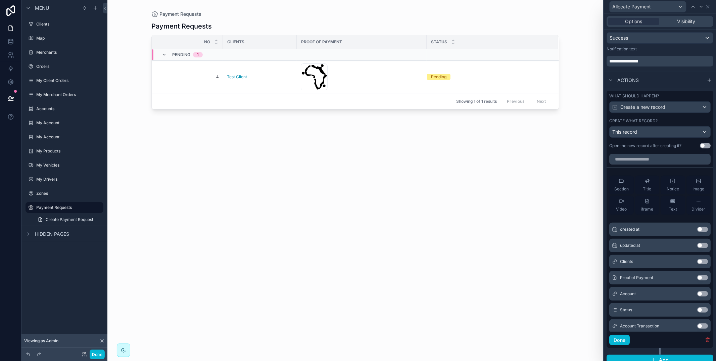
scroll to position [9, 0]
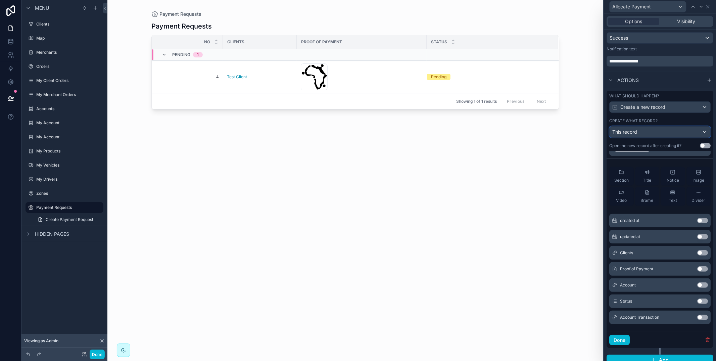
click at [652, 132] on div "This record" at bounding box center [659, 131] width 101 height 11
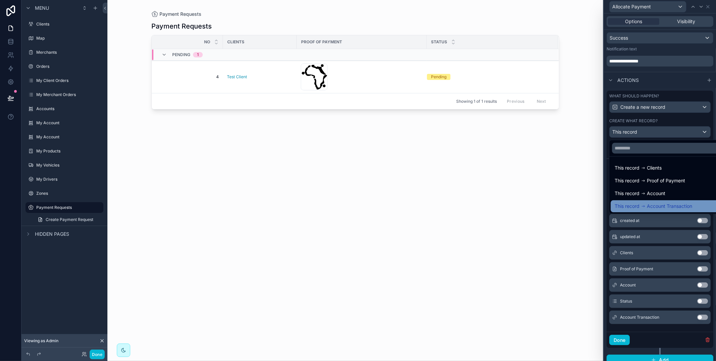
click at [662, 205] on span "Account Transaction" at bounding box center [669, 206] width 45 height 8
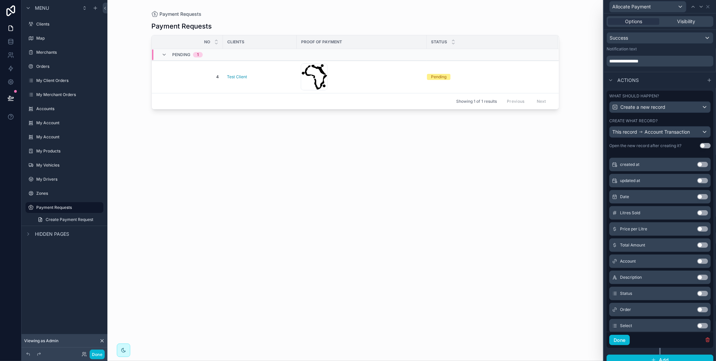
scroll to position [66, 0]
click at [699, 197] on button "Use setting" at bounding box center [702, 195] width 11 height 5
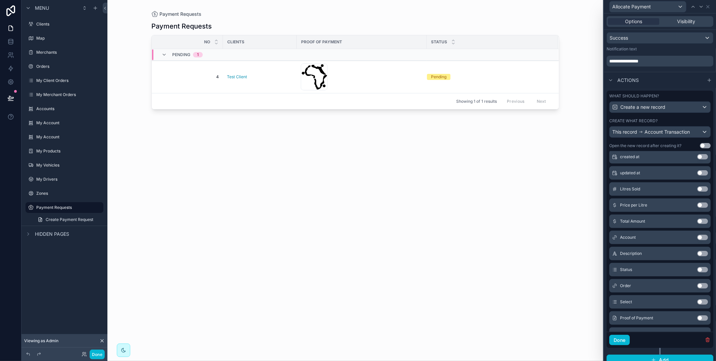
scroll to position [101, 0]
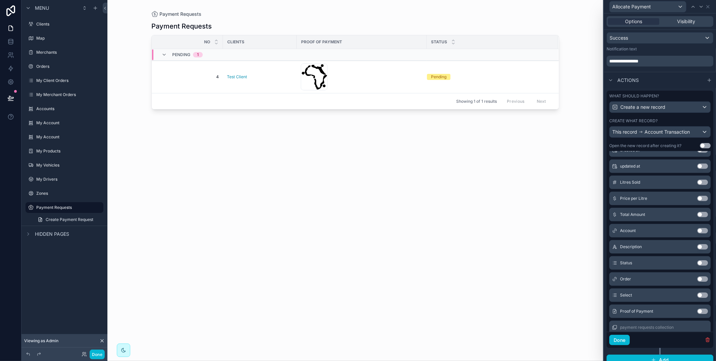
drag, startPoint x: 701, startPoint y: 229, endPoint x: 701, endPoint y: 233, distance: 3.4
click at [701, 229] on button "Use setting" at bounding box center [702, 230] width 11 height 5
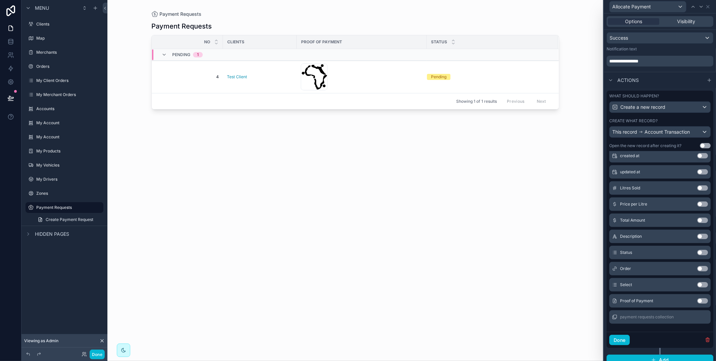
click at [702, 234] on button "Use setting" at bounding box center [702, 236] width 11 height 5
click at [700, 252] on button "Use setting" at bounding box center [702, 252] width 11 height 5
click at [700, 301] on button "Use setting" at bounding box center [702, 300] width 11 height 5
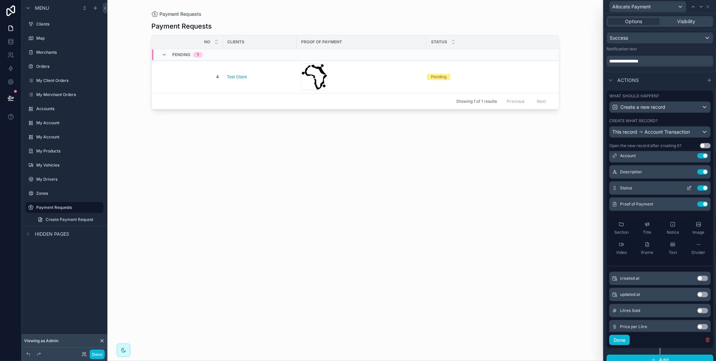
scroll to position [0, 0]
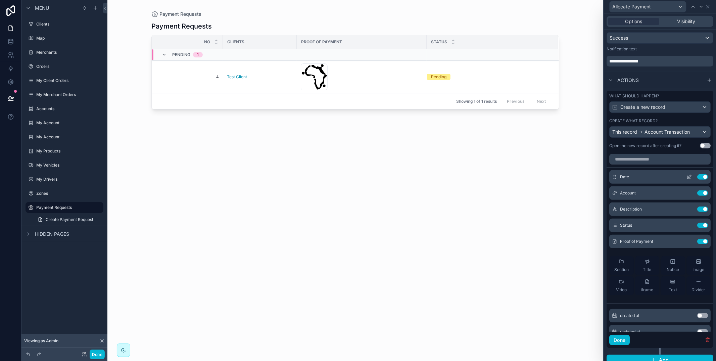
click at [692, 177] on button at bounding box center [688, 176] width 11 height 5
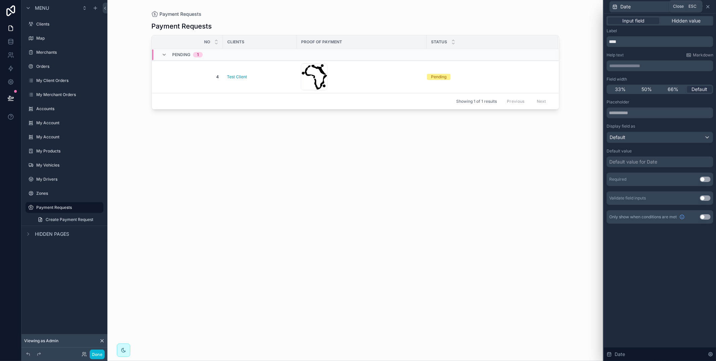
click at [707, 6] on icon at bounding box center [707, 6] width 3 height 3
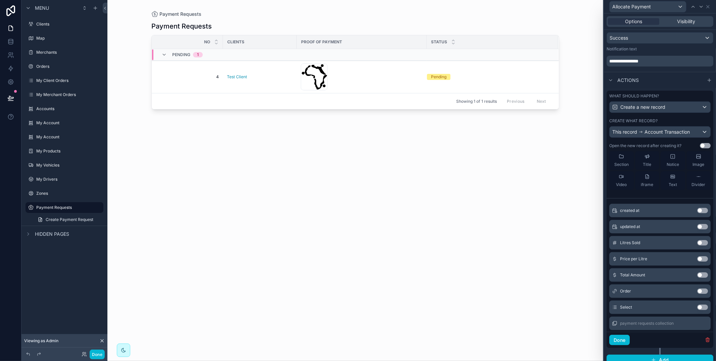
scroll to position [111, 0]
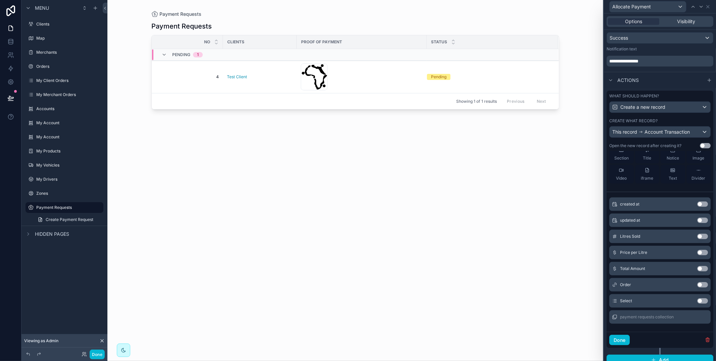
click at [699, 269] on button "Use setting" at bounding box center [702, 268] width 11 height 5
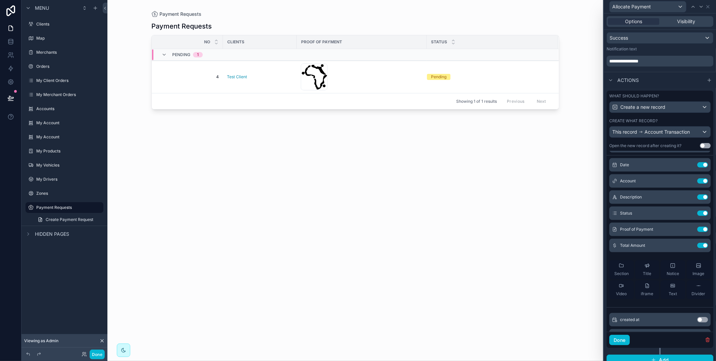
scroll to position [0, 0]
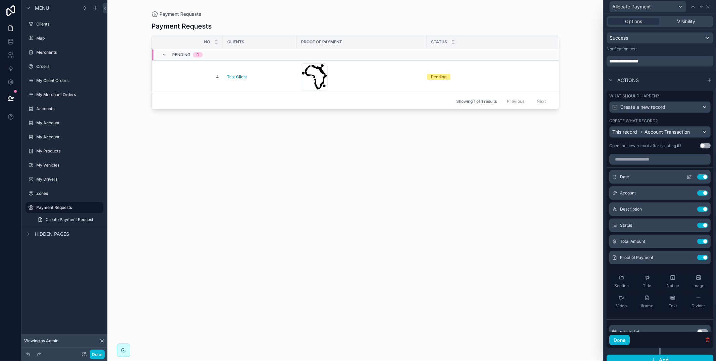
click at [687, 175] on icon at bounding box center [688, 176] width 5 height 5
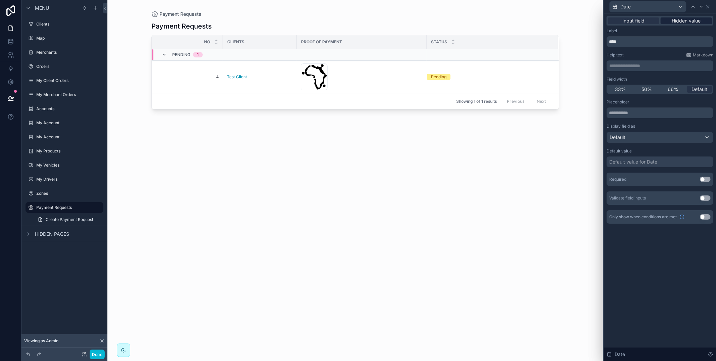
click at [670, 21] on div "Hidden value" at bounding box center [685, 20] width 51 height 7
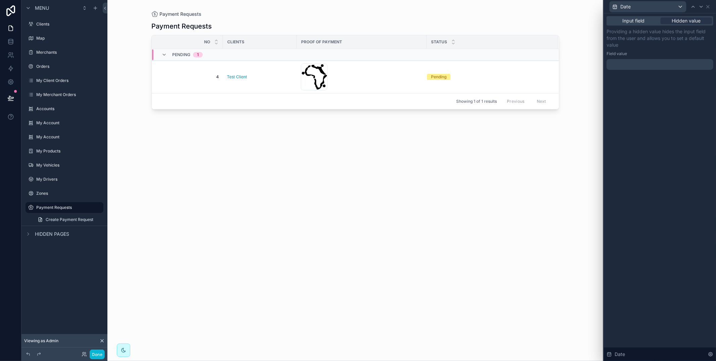
click at [647, 61] on div at bounding box center [659, 64] width 107 height 11
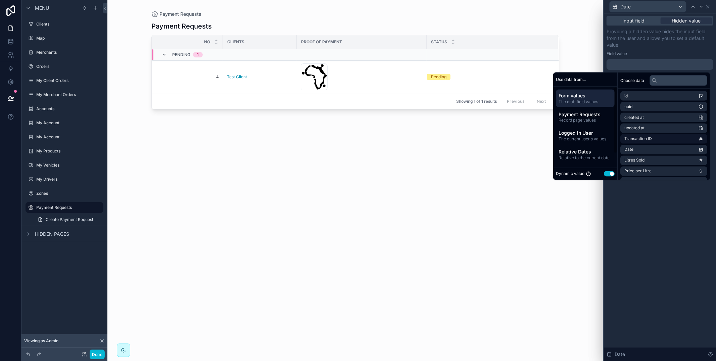
drag, startPoint x: 596, startPoint y: 151, endPoint x: 624, endPoint y: 143, distance: 29.2
click at [597, 151] on span "Relative Dates" at bounding box center [584, 151] width 53 height 7
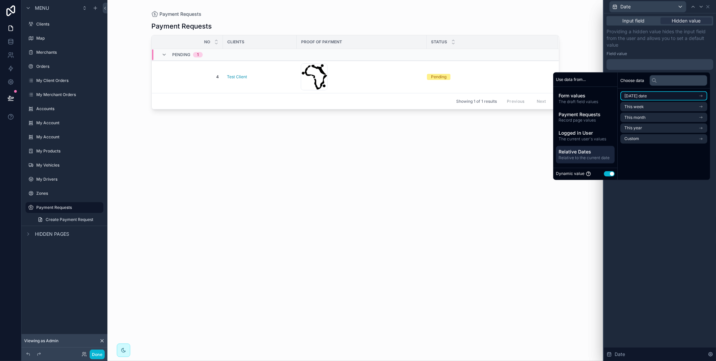
click at [654, 97] on li "[DATE] date" at bounding box center [663, 95] width 87 height 9
drag, startPoint x: 660, startPoint y: 109, endPoint x: 664, endPoint y: 104, distance: 6.2
click at [660, 109] on li "Now" at bounding box center [663, 107] width 87 height 9
click at [676, 51] on div "Field value" at bounding box center [659, 53] width 107 height 5
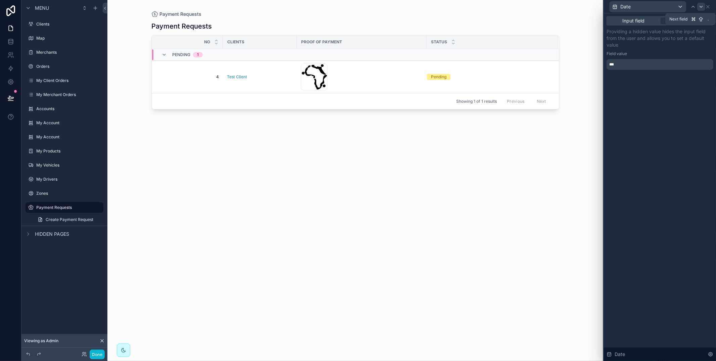
click at [699, 8] on icon at bounding box center [700, 6] width 5 height 5
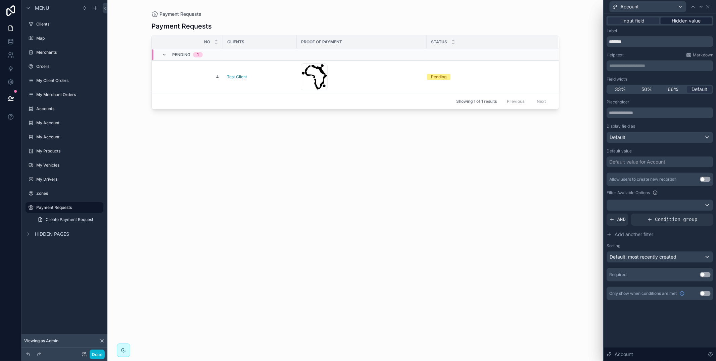
click at [689, 20] on span "Hidden value" at bounding box center [686, 20] width 29 height 7
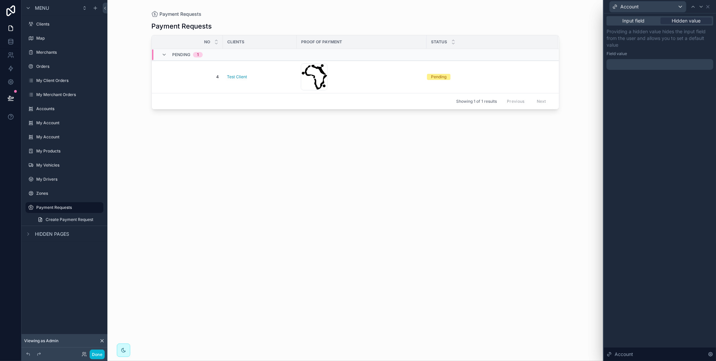
click at [663, 66] on div at bounding box center [659, 64] width 107 height 11
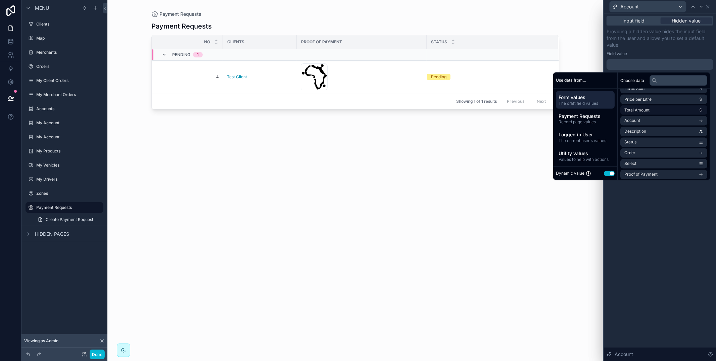
scroll to position [77, 0]
click at [564, 121] on span "Record page values" at bounding box center [584, 121] width 53 height 5
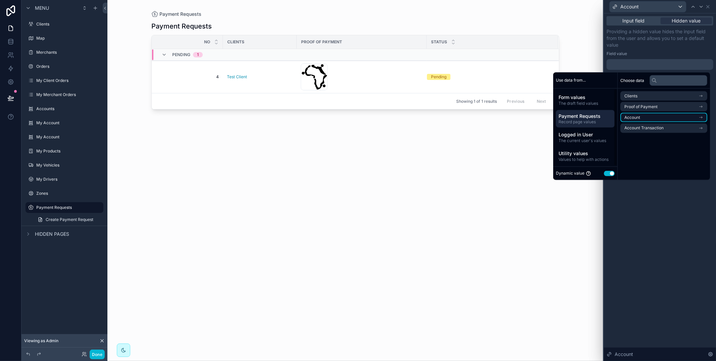
click at [648, 117] on li "Account" at bounding box center [663, 117] width 87 height 9
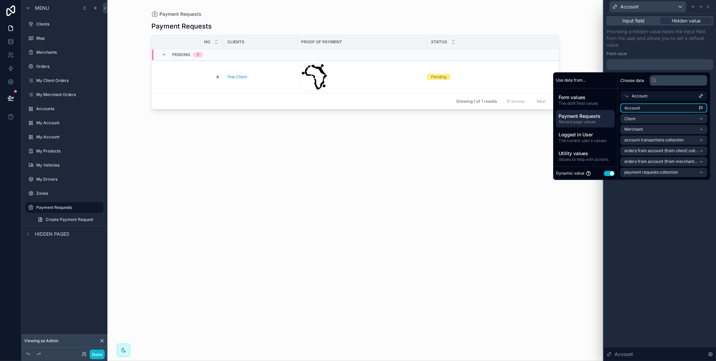
click at [646, 107] on li "Account" at bounding box center [663, 107] width 87 height 9
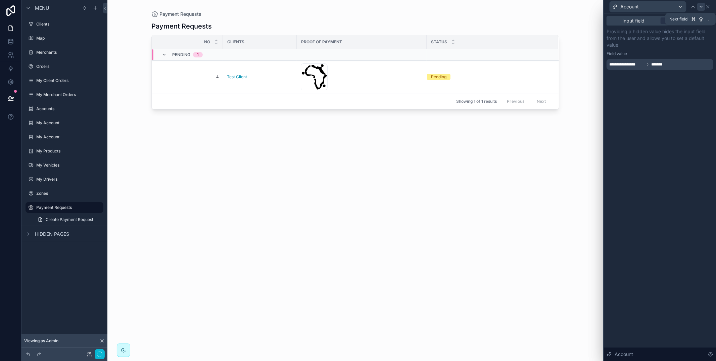
click at [704, 6] on div at bounding box center [701, 7] width 8 height 8
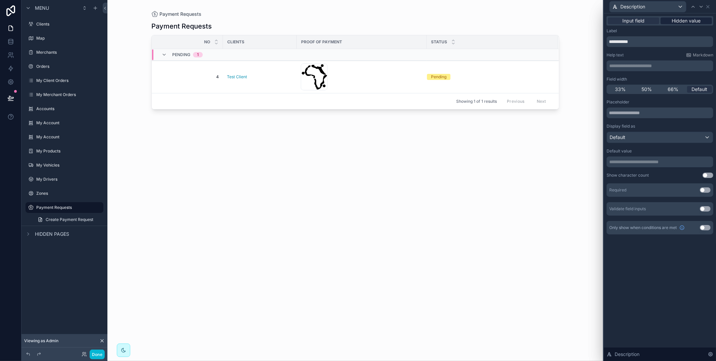
click at [690, 21] on span "Hidden value" at bounding box center [686, 20] width 29 height 7
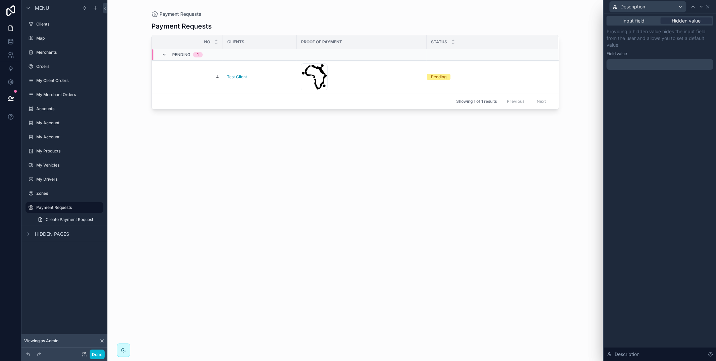
click at [655, 67] on p "﻿" at bounding box center [660, 64] width 103 height 7
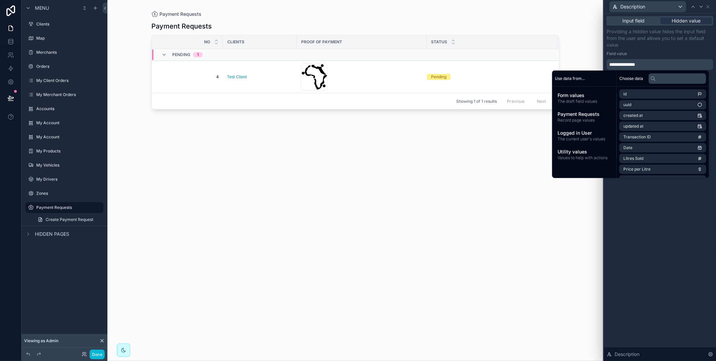
click at [668, 55] on div "Field value" at bounding box center [659, 53] width 107 height 5
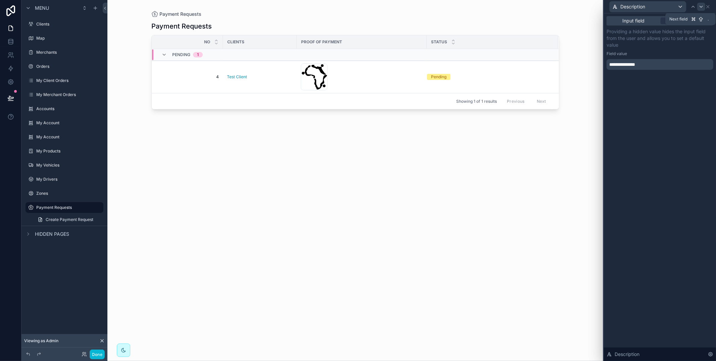
click at [701, 6] on icon at bounding box center [700, 6] width 5 height 5
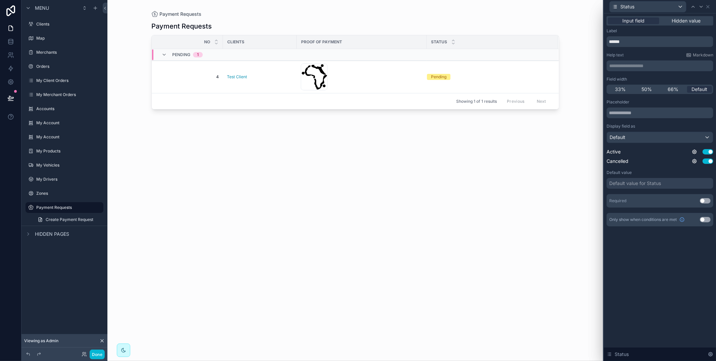
drag, startPoint x: 696, startPoint y: 18, endPoint x: 691, endPoint y: 28, distance: 10.7
click at [696, 18] on span "Hidden value" at bounding box center [686, 20] width 29 height 7
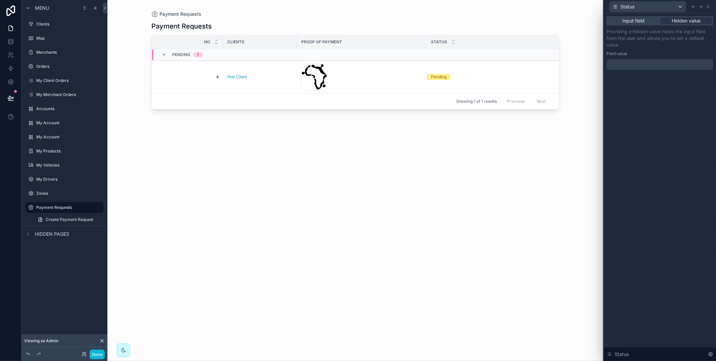
drag, startPoint x: 649, startPoint y: 67, endPoint x: 649, endPoint y: 71, distance: 4.4
click at [649, 67] on div at bounding box center [659, 64] width 107 height 11
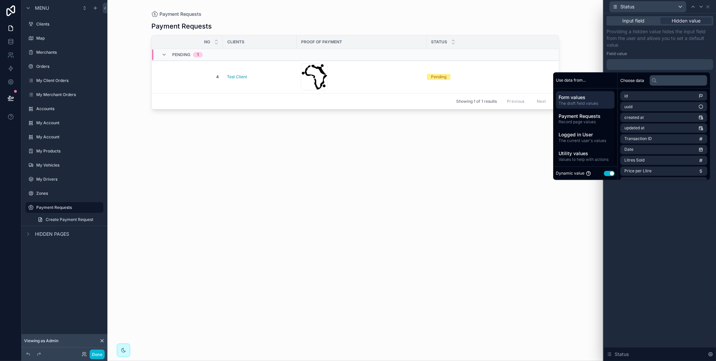
click at [609, 172] on button "Use setting" at bounding box center [609, 172] width 11 height 5
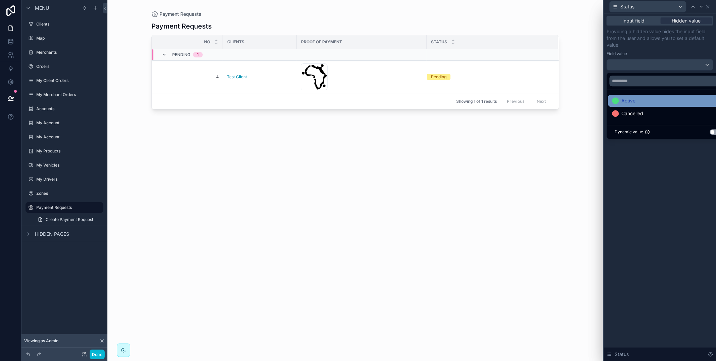
click at [634, 105] on div "Active" at bounding box center [667, 101] width 119 height 12
click at [699, 5] on icon at bounding box center [700, 6] width 5 height 5
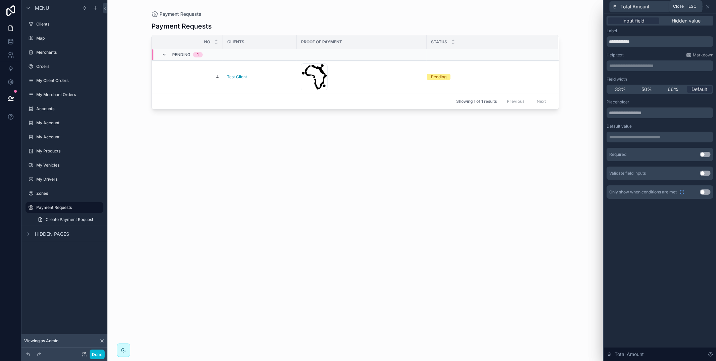
click at [711, 4] on div "Total Amount" at bounding box center [659, 6] width 107 height 13
click at [95, 354] on button "Done" at bounding box center [97, 354] width 15 height 10
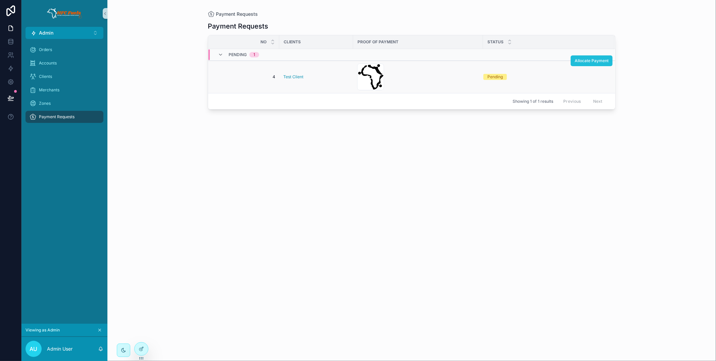
click at [589, 60] on span "Allocate Payment" at bounding box center [591, 60] width 34 height 5
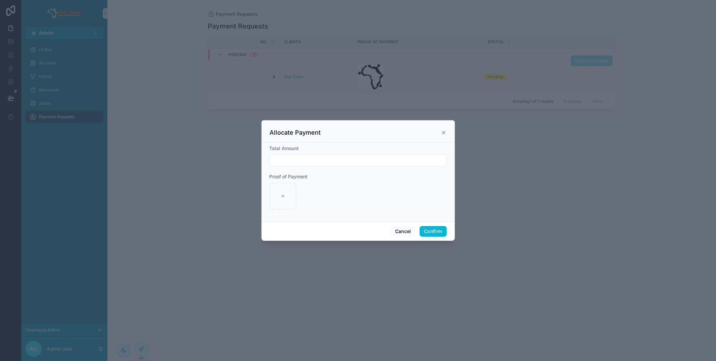
click at [446, 131] on icon at bounding box center [443, 132] width 5 height 5
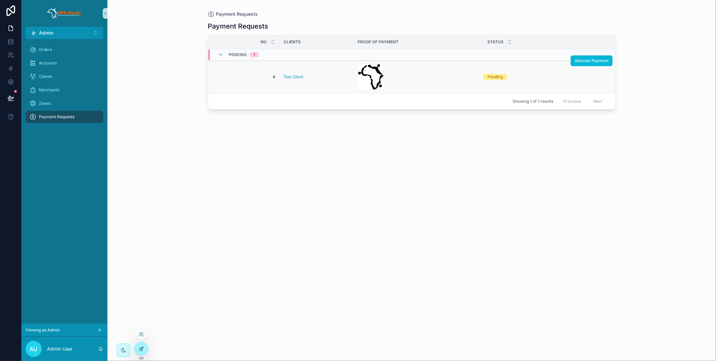
click at [143, 349] on icon at bounding box center [141, 348] width 5 height 5
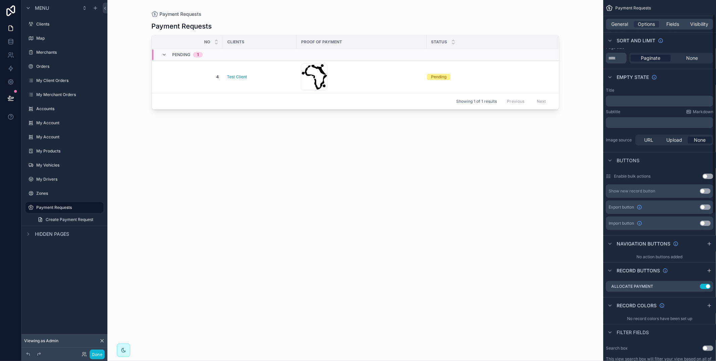
scroll to position [154, 0]
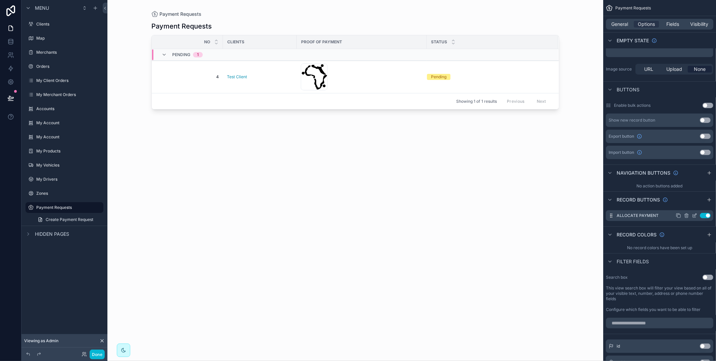
click at [696, 215] on icon "scrollable content" at bounding box center [694, 215] width 5 height 5
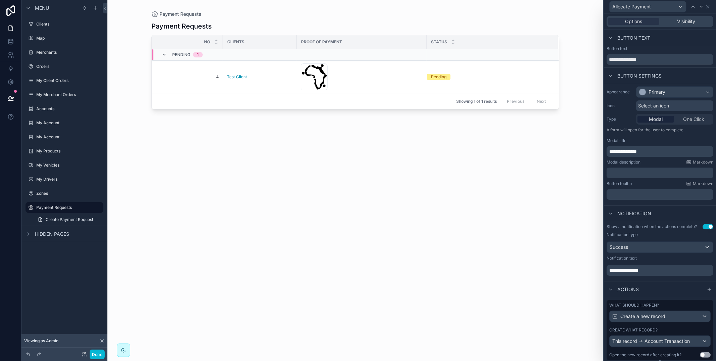
scroll to position [19, 0]
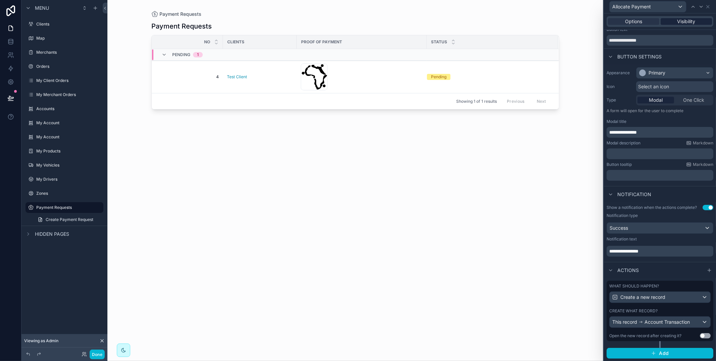
click at [686, 23] on span "Visibility" at bounding box center [686, 21] width 18 height 7
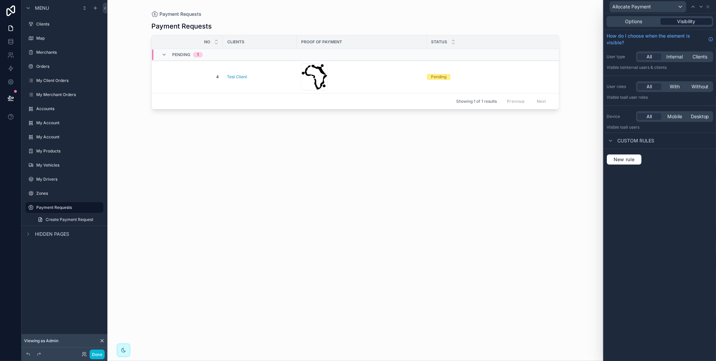
scroll to position [0, 0]
click at [632, 162] on button "New rule" at bounding box center [623, 159] width 35 height 11
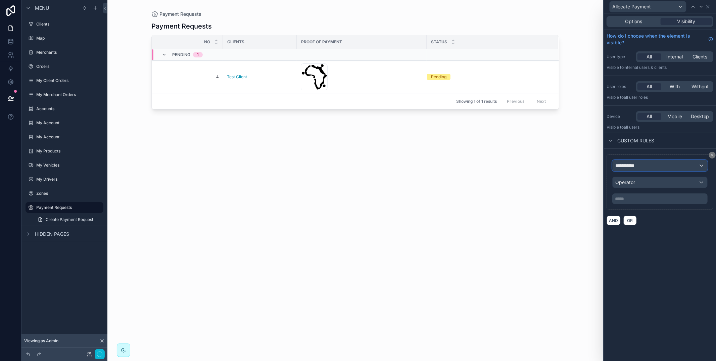
click at [646, 169] on div "**********" at bounding box center [659, 165] width 95 height 11
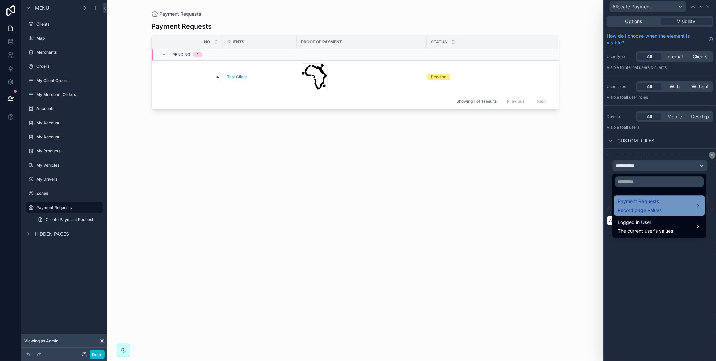
click at [653, 208] on span "Record page values" at bounding box center [639, 210] width 44 height 7
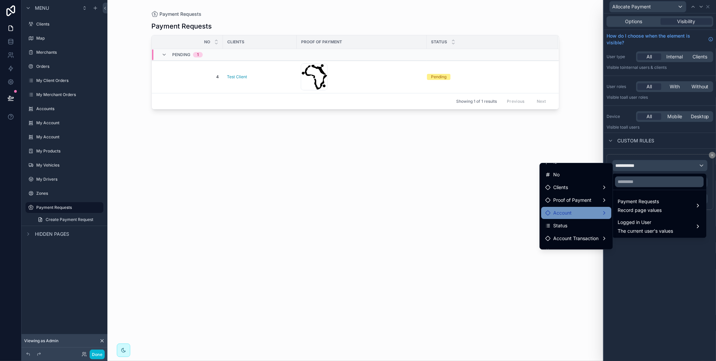
scroll to position [12, 0]
click at [570, 221] on div "Status" at bounding box center [576, 222] width 62 height 8
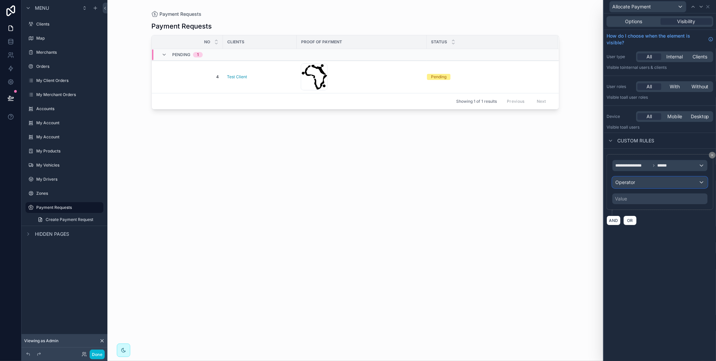
click at [635, 181] on div "Operator" at bounding box center [659, 182] width 95 height 11
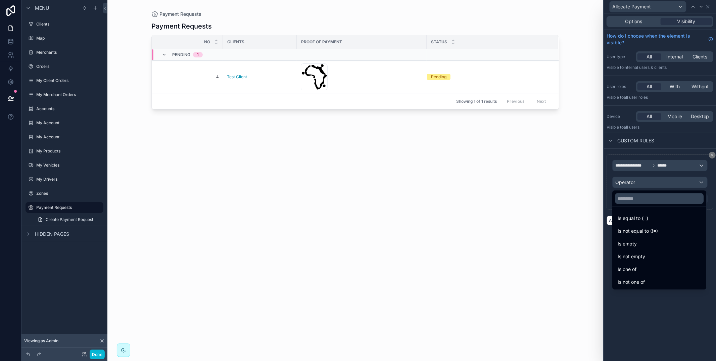
drag, startPoint x: 631, startPoint y: 216, endPoint x: 628, endPoint y: 205, distance: 11.4
click at [631, 215] on span "Is equal to (=)" at bounding box center [632, 218] width 31 height 8
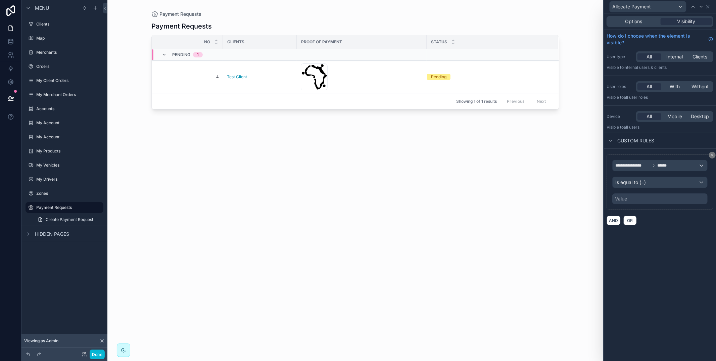
click at [626, 199] on div "Value" at bounding box center [621, 198] width 12 height 7
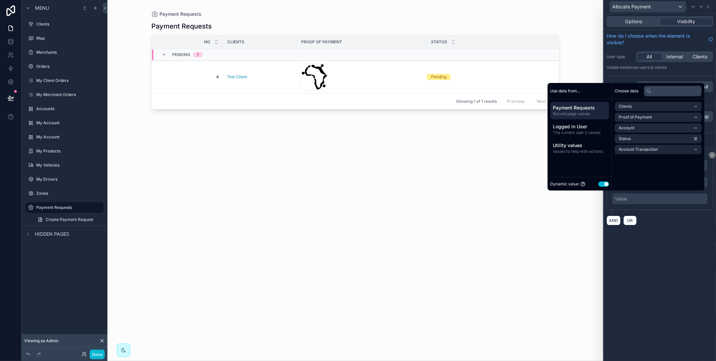
click at [598, 184] on button "Use setting" at bounding box center [603, 183] width 11 height 5
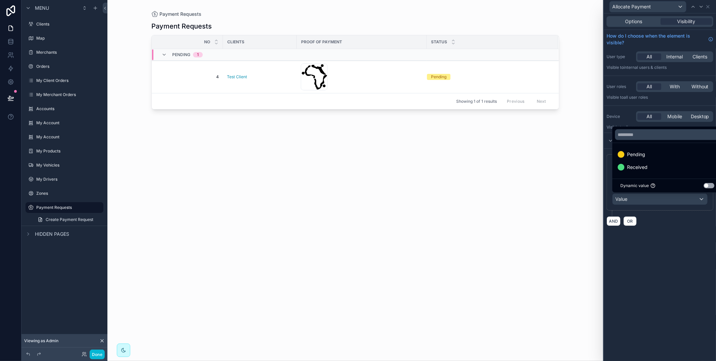
drag, startPoint x: 634, startPoint y: 158, endPoint x: 673, endPoint y: 246, distance: 96.3
click at [634, 158] on span "Pending" at bounding box center [636, 154] width 18 height 8
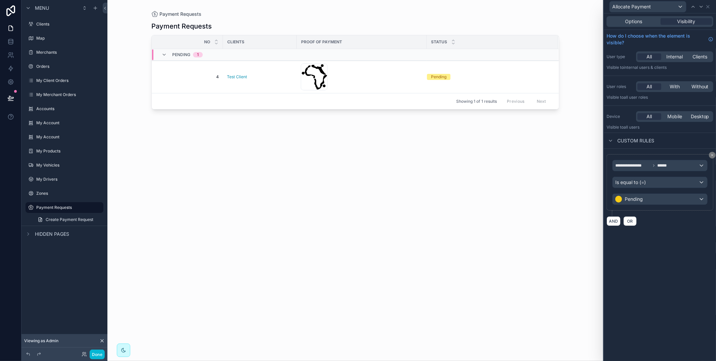
click at [674, 247] on div "**********" at bounding box center [660, 186] width 112 height 347
click at [645, 18] on div "Options Visibility" at bounding box center [659, 21] width 107 height 11
click at [645, 21] on div "Options" at bounding box center [633, 21] width 51 height 7
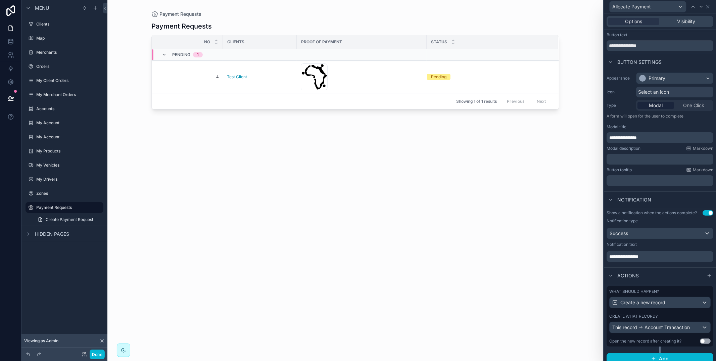
scroll to position [19, 0]
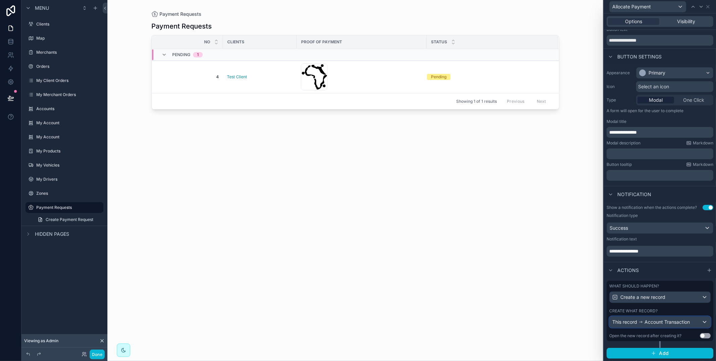
click at [669, 319] on span "Account Transaction" at bounding box center [666, 321] width 45 height 7
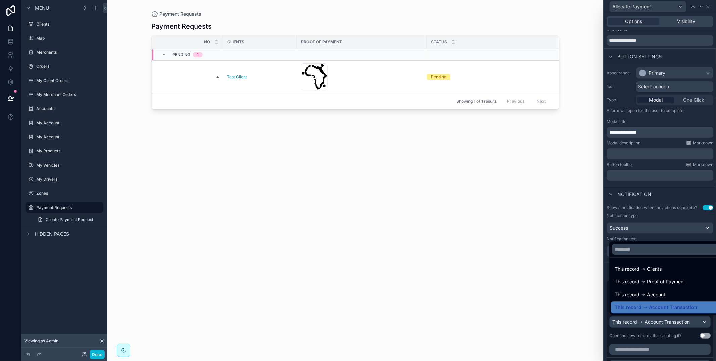
click at [656, 331] on div at bounding box center [660, 180] width 112 height 361
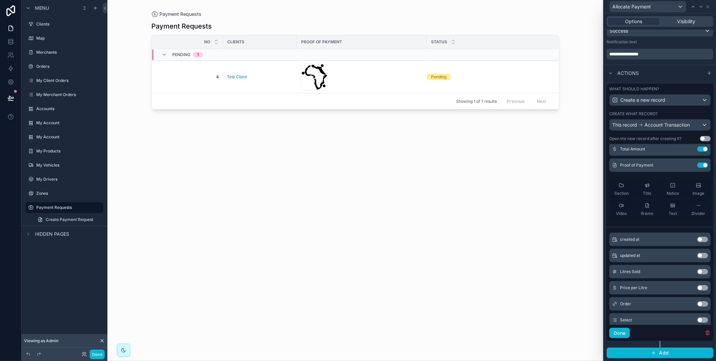
scroll to position [78, 0]
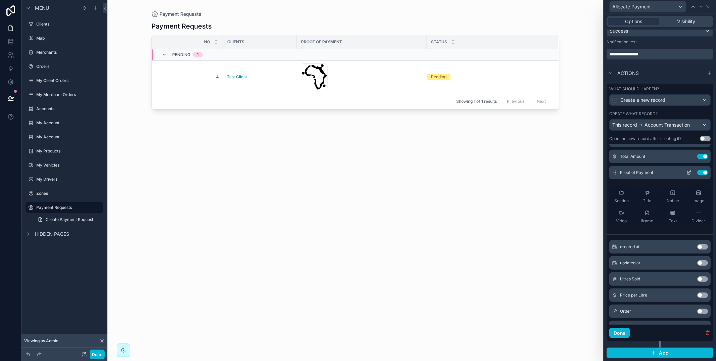
click at [691, 170] on icon at bounding box center [688, 172] width 5 height 5
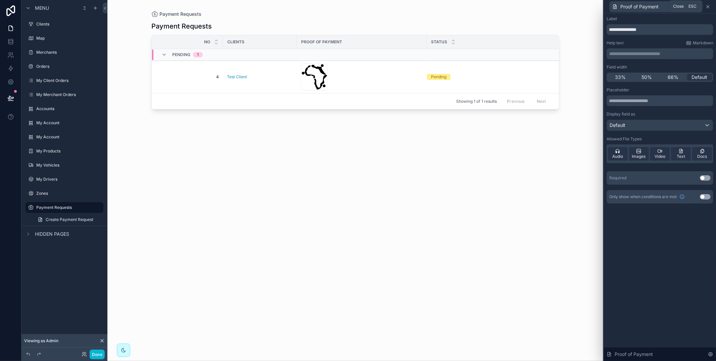
click at [707, 7] on icon at bounding box center [707, 6] width 3 height 3
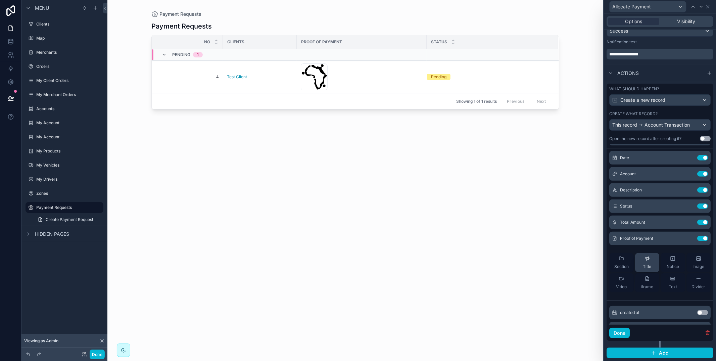
scroll to position [0, 0]
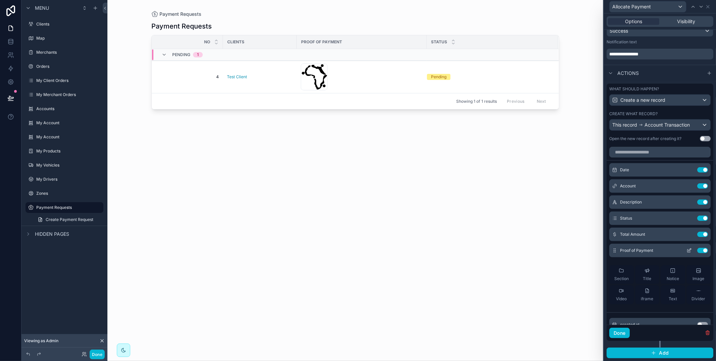
click at [700, 250] on button "Use setting" at bounding box center [702, 250] width 11 height 5
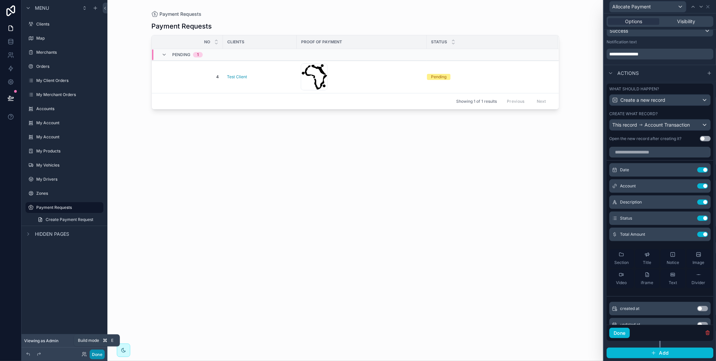
click at [99, 356] on button "Done" at bounding box center [97, 354] width 15 height 10
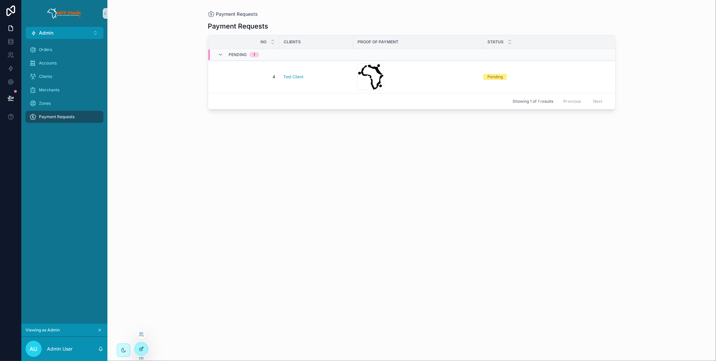
click at [140, 353] on div at bounding box center [141, 348] width 13 height 13
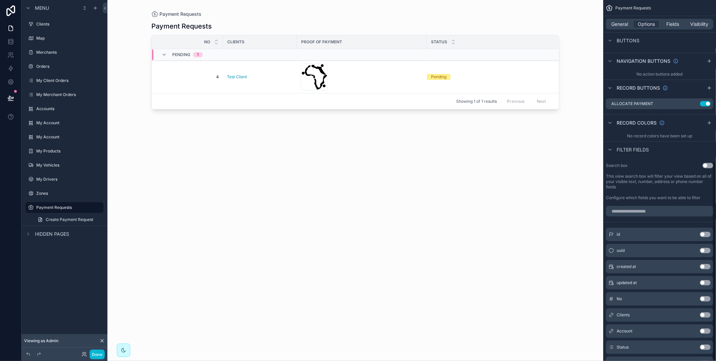
scroll to position [293, 0]
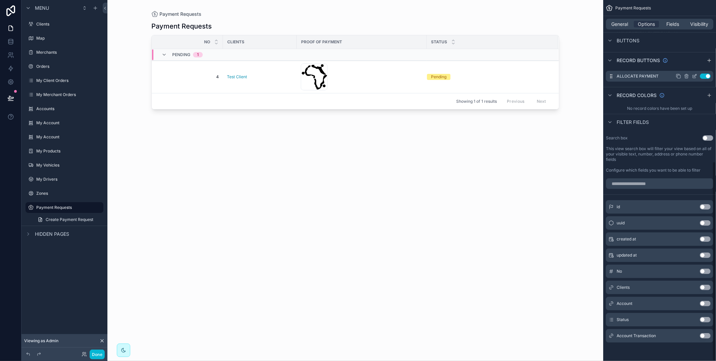
click at [694, 75] on icon "scrollable content" at bounding box center [694, 75] width 5 height 5
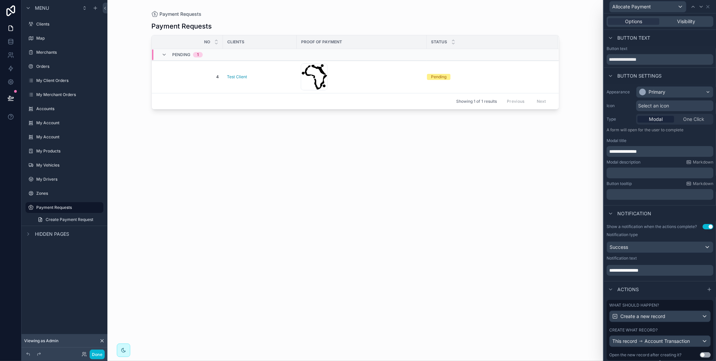
scroll to position [19, 0]
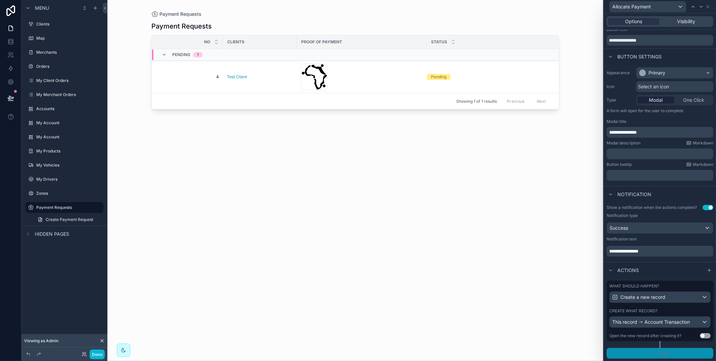
click at [655, 354] on icon "button" at bounding box center [653, 352] width 5 height 5
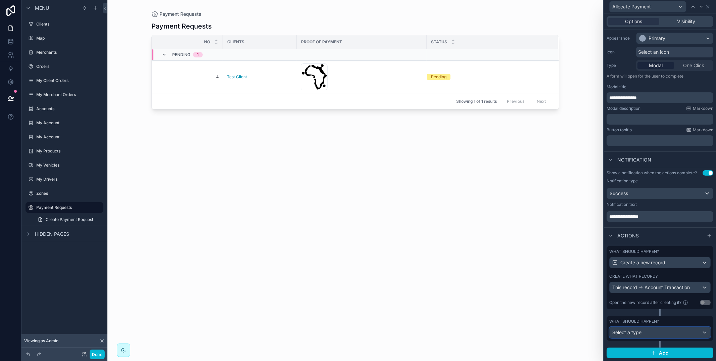
click at [667, 334] on div "Select a type" at bounding box center [659, 332] width 101 height 11
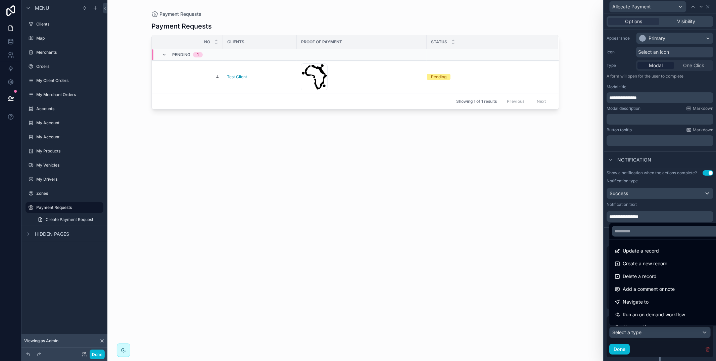
click at [665, 254] on div "Update a record" at bounding box center [667, 251] width 106 height 8
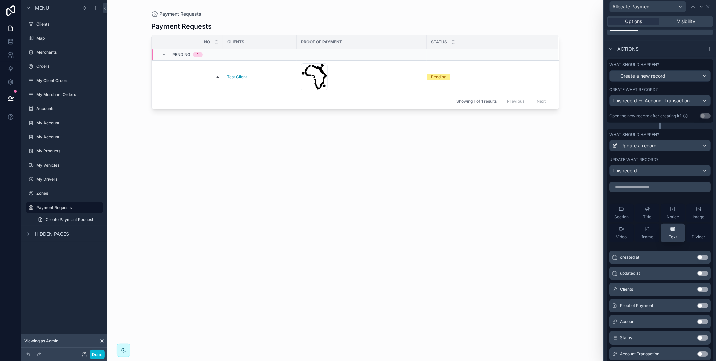
scroll to position [9, 0]
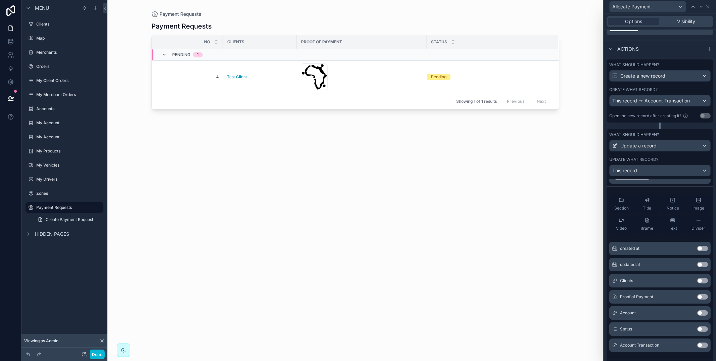
click at [700, 327] on button "Use setting" at bounding box center [702, 328] width 11 height 5
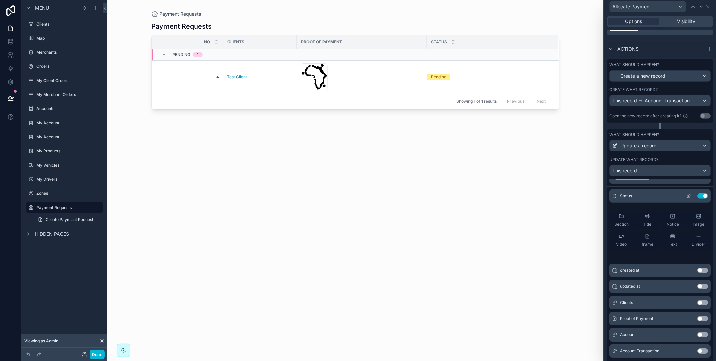
click at [689, 194] on icon at bounding box center [688, 195] width 5 height 5
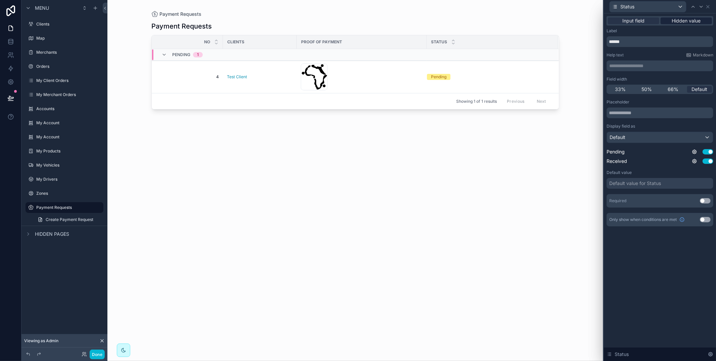
click at [685, 18] on span "Hidden value" at bounding box center [686, 20] width 29 height 7
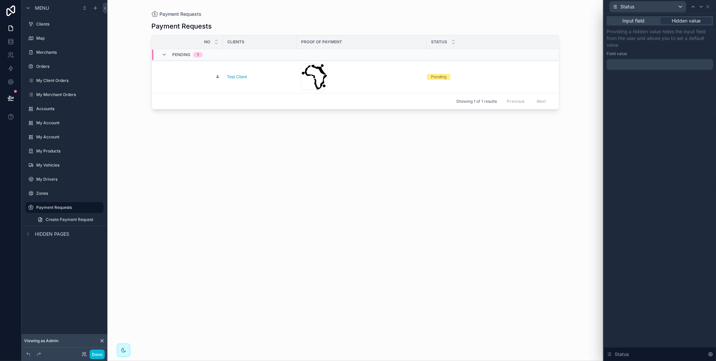
click at [659, 68] on div at bounding box center [659, 64] width 107 height 11
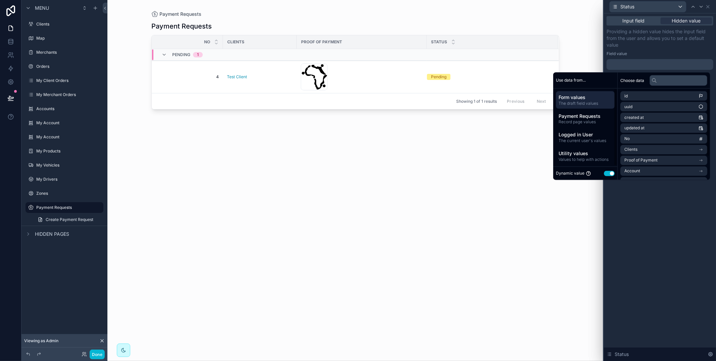
click at [604, 172] on button "Use setting" at bounding box center [609, 172] width 11 height 5
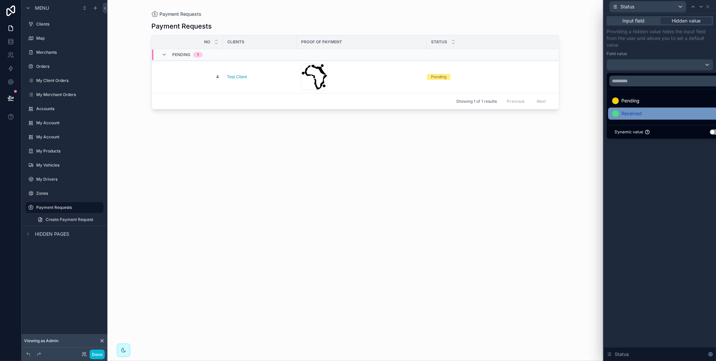
click at [652, 108] on div "Received" at bounding box center [667, 113] width 119 height 12
drag, startPoint x: 658, startPoint y: 175, endPoint x: 614, endPoint y: 203, distance: 51.7
click at [657, 175] on div "Input field Hidden value Providing a hidden value hides the input field from th…" at bounding box center [660, 186] width 112 height 347
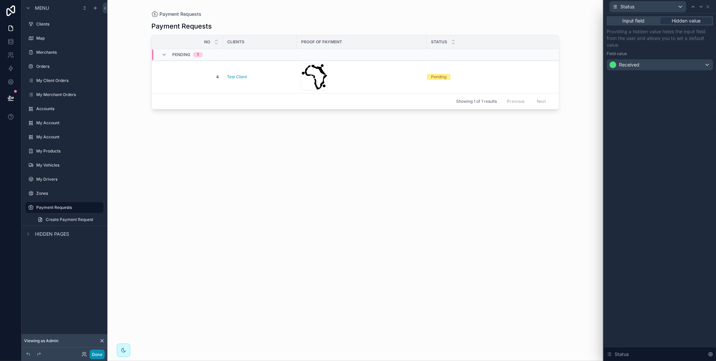
click at [91, 354] on button "Done" at bounding box center [97, 354] width 15 height 10
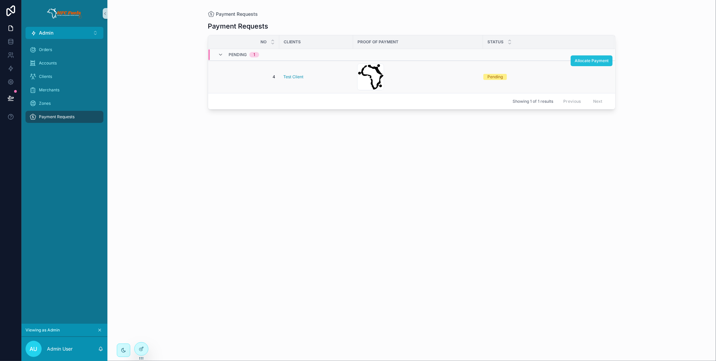
click at [604, 60] on span "Allocate Payment" at bounding box center [591, 60] width 34 height 5
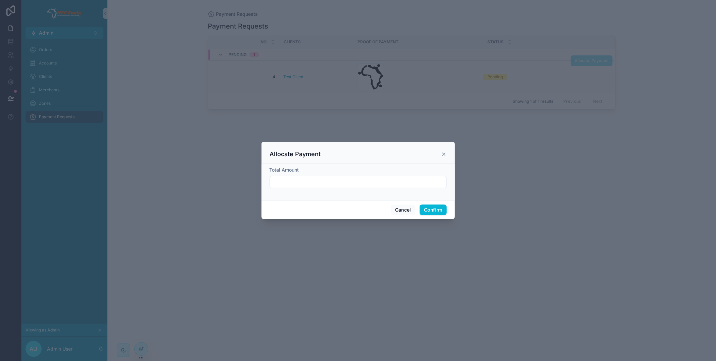
click at [373, 185] on input "text" at bounding box center [358, 181] width 176 height 9
type input "*********"
click at [431, 212] on button "Confirm" at bounding box center [432, 209] width 27 height 11
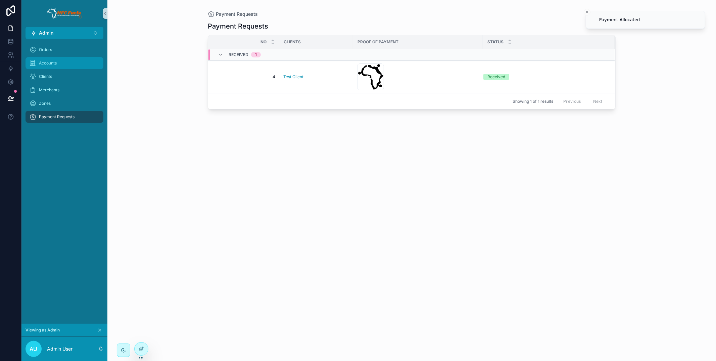
click at [47, 59] on div "Accounts" at bounding box center [65, 63] width 70 height 11
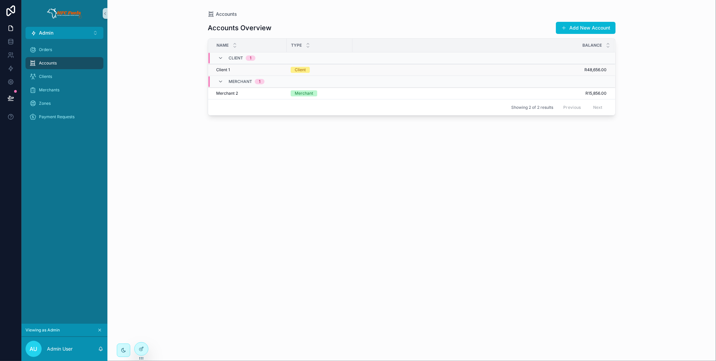
click at [321, 70] on div "Client" at bounding box center [320, 70] width 58 height 6
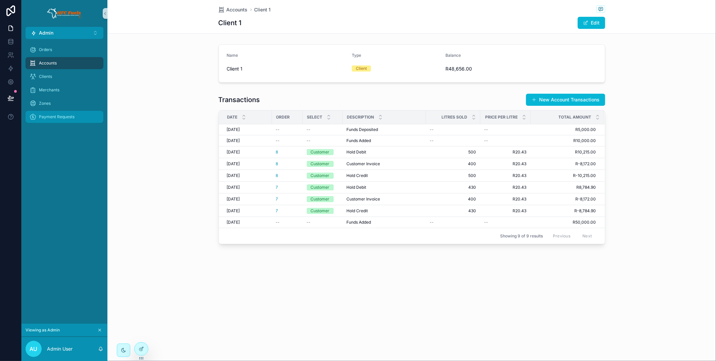
click at [70, 116] on span "Payment Requests" at bounding box center [57, 116] width 36 height 5
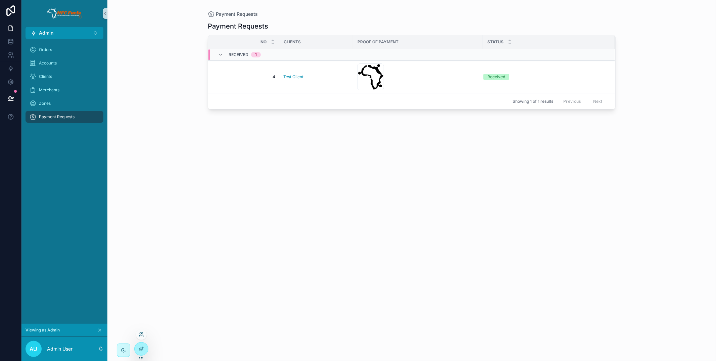
click at [141, 334] on icon at bounding box center [141, 334] width 5 height 5
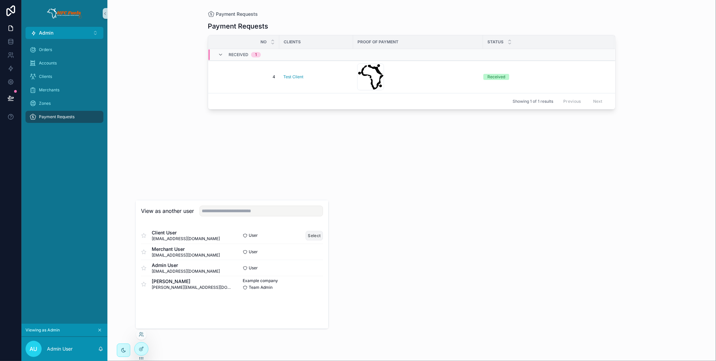
click at [318, 237] on button "Select" at bounding box center [314, 236] width 17 height 10
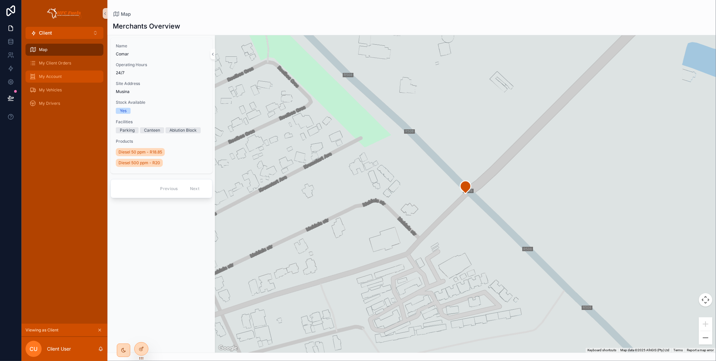
click at [59, 80] on div "My Account" at bounding box center [65, 76] width 70 height 11
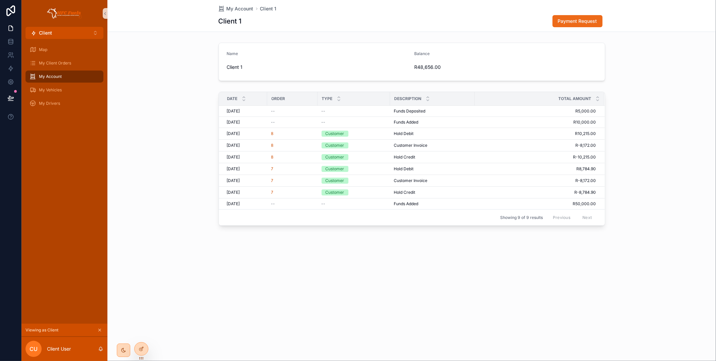
click at [587, 18] on span "Payment Request" at bounding box center [577, 21] width 39 height 7
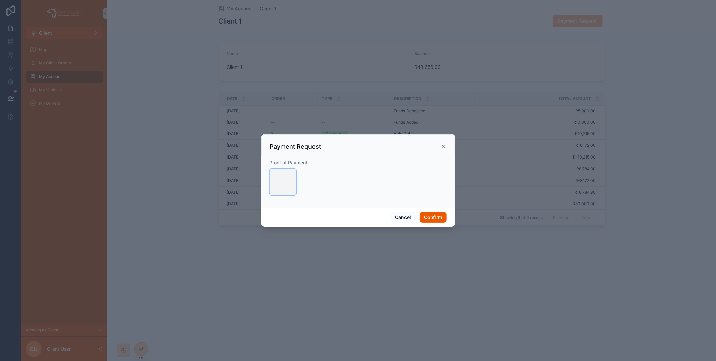
click at [287, 189] on div at bounding box center [282, 181] width 27 height 27
type input "**********"
drag, startPoint x: 440, startPoint y: 214, endPoint x: 440, endPoint y: 200, distance: 14.4
click at [440, 214] on button "Confirm" at bounding box center [432, 217] width 27 height 11
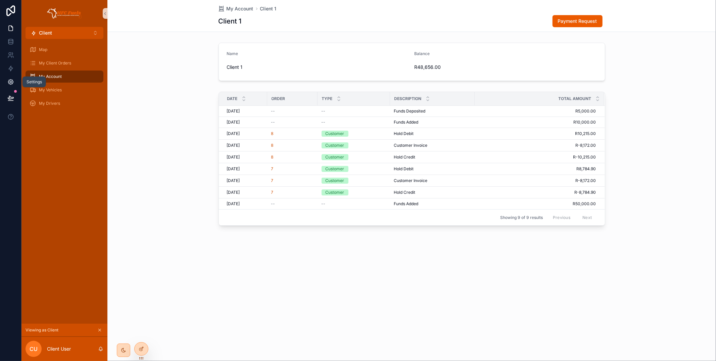
click at [14, 82] on link at bounding box center [10, 81] width 21 height 13
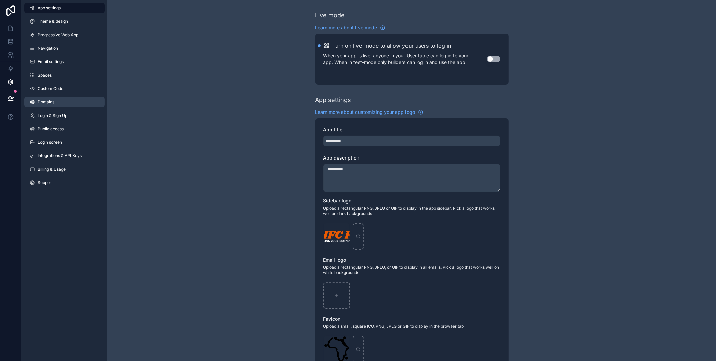
click at [65, 106] on link "Domains" at bounding box center [64, 102] width 81 height 11
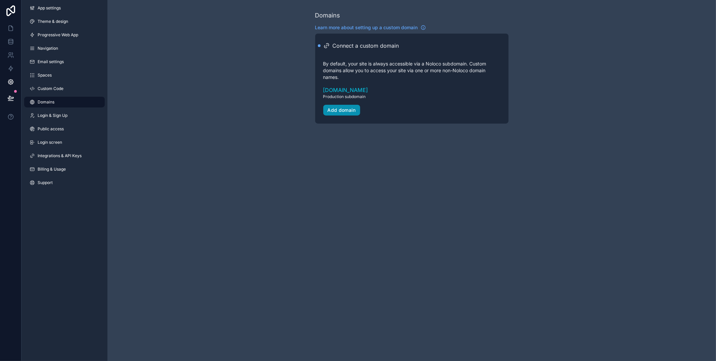
click at [345, 114] on button "Add domain" at bounding box center [341, 110] width 37 height 11
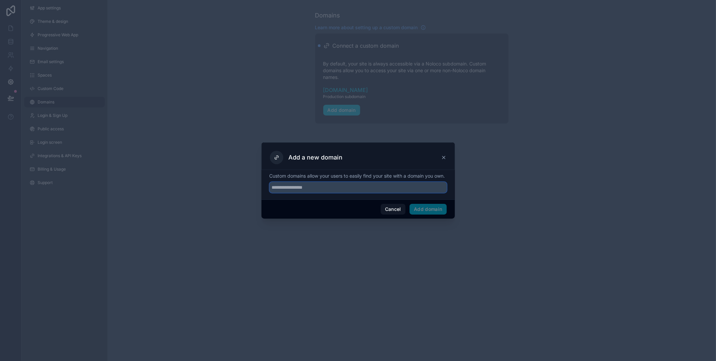
click at [326, 193] on input "text" at bounding box center [357, 187] width 177 height 11
type input "**********"
click at [422, 213] on button "Add domain" at bounding box center [427, 209] width 37 height 11
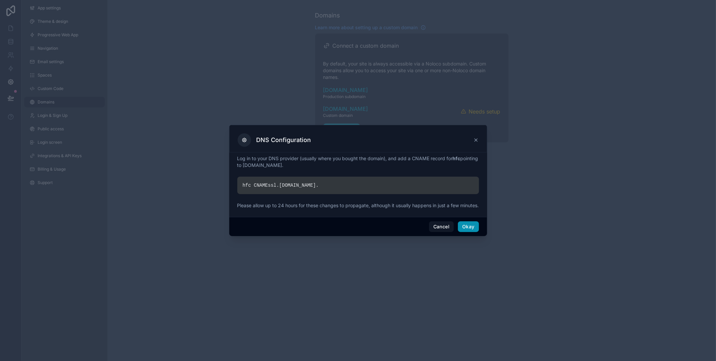
click at [473, 231] on button "Okay" at bounding box center [468, 226] width 21 height 11
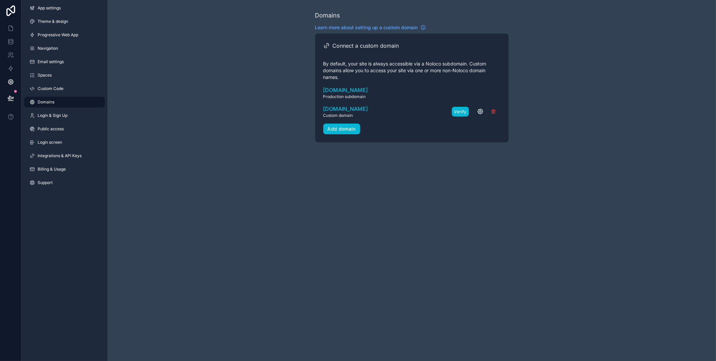
click at [463, 110] on button "Verify" at bounding box center [460, 112] width 17 height 10
click at [8, 55] on icon at bounding box center [10, 55] width 7 height 7
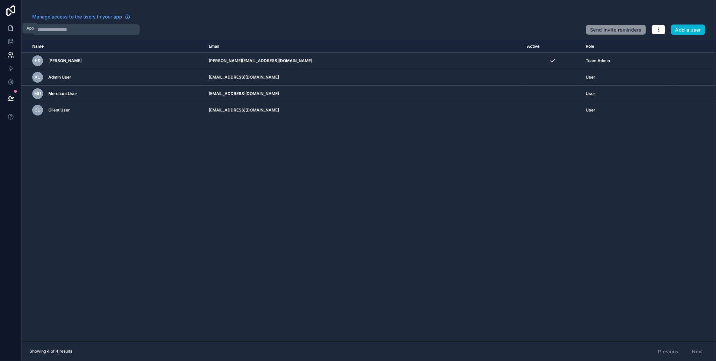
click at [13, 31] on icon at bounding box center [10, 28] width 7 height 7
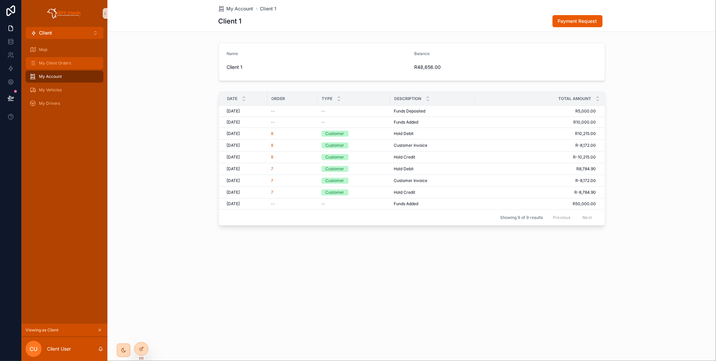
click at [69, 61] on span "My Client Orders" at bounding box center [55, 62] width 32 height 5
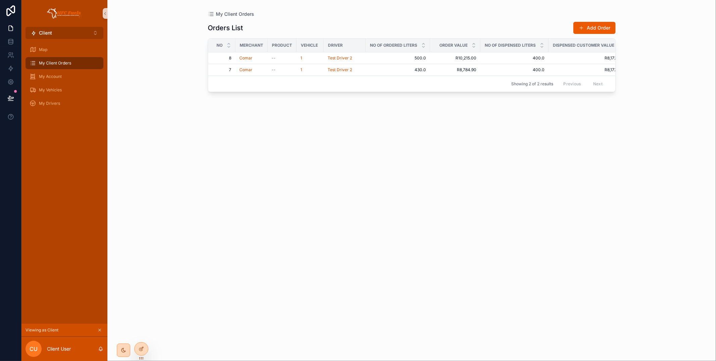
click at [73, 35] on button "Client ⌥ 1" at bounding box center [65, 33] width 78 height 12
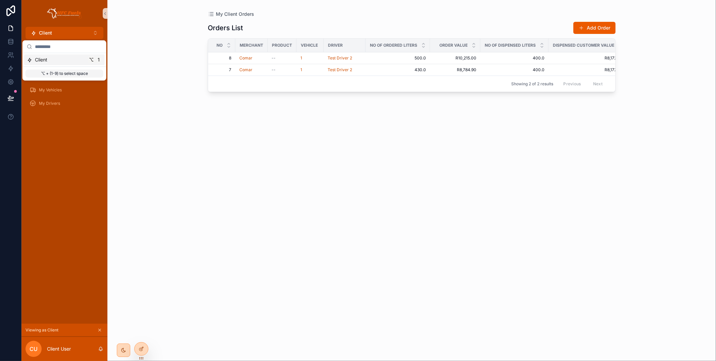
drag, startPoint x: 142, startPoint y: 143, endPoint x: 142, endPoint y: 153, distance: 9.7
click at [142, 143] on div "My Client Orders Orders List Add Order No Merchant Product Vehicle Driver No of…" at bounding box center [411, 180] width 608 height 361
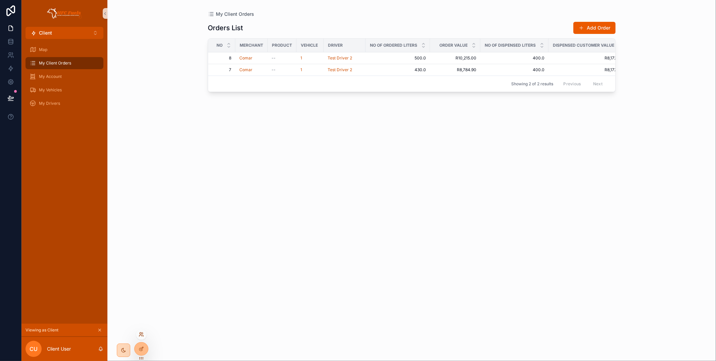
click at [140, 332] on icon at bounding box center [141, 334] width 5 height 5
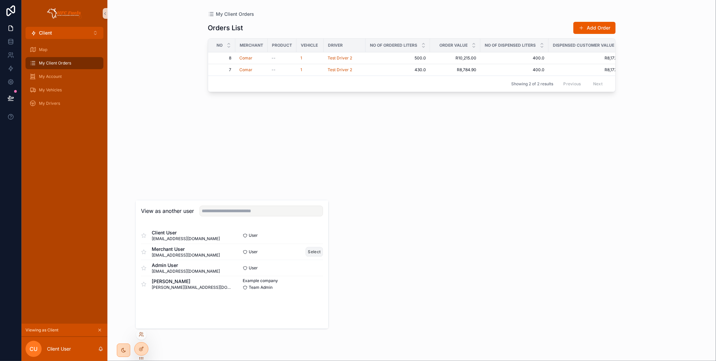
click at [317, 252] on button "Select" at bounding box center [314, 252] width 17 height 10
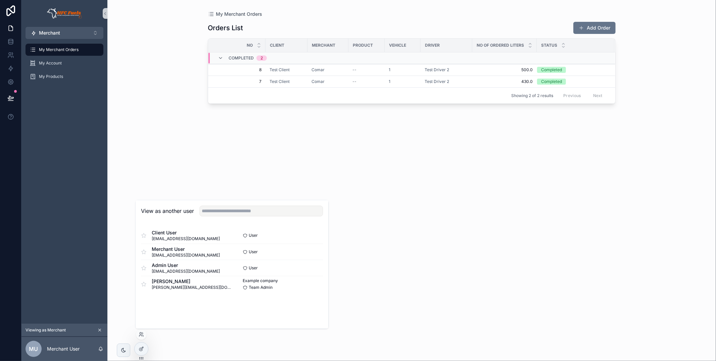
click at [151, 97] on div "My Merchant Orders Orders List Add Order No Client Merchant Product Vehicle Dri…" at bounding box center [411, 180] width 608 height 361
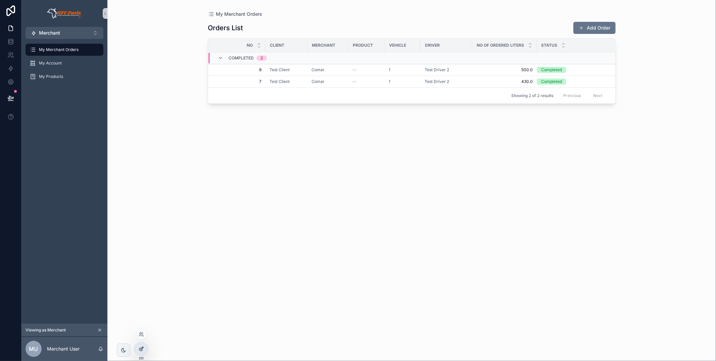
click at [144, 348] on icon at bounding box center [141, 348] width 5 height 5
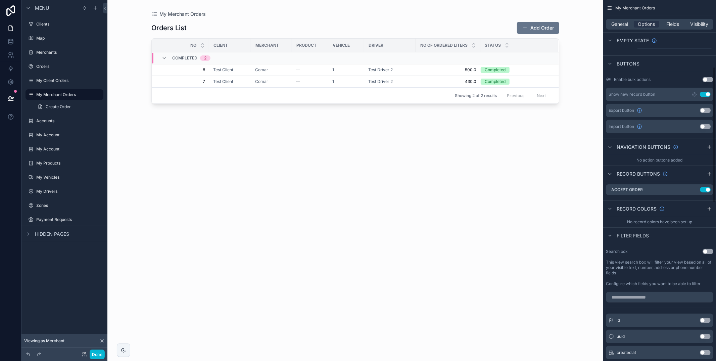
scroll to position [181, 0]
click at [694, 188] on icon "scrollable content" at bounding box center [695, 187] width 3 height 3
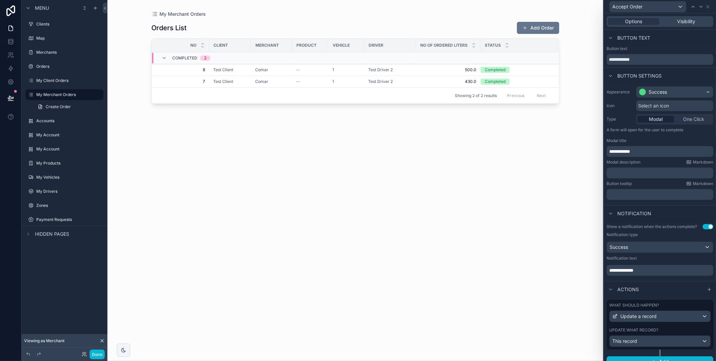
scroll to position [8, 0]
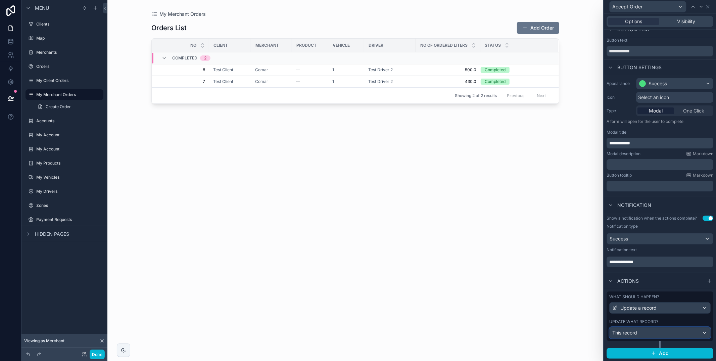
click at [665, 336] on div "This record" at bounding box center [659, 332] width 101 height 11
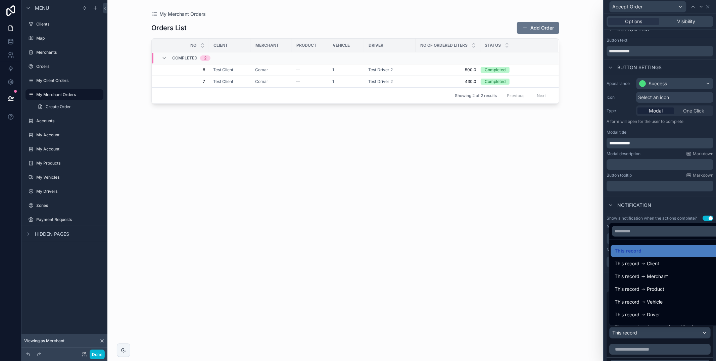
click at [662, 340] on div at bounding box center [660, 180] width 112 height 361
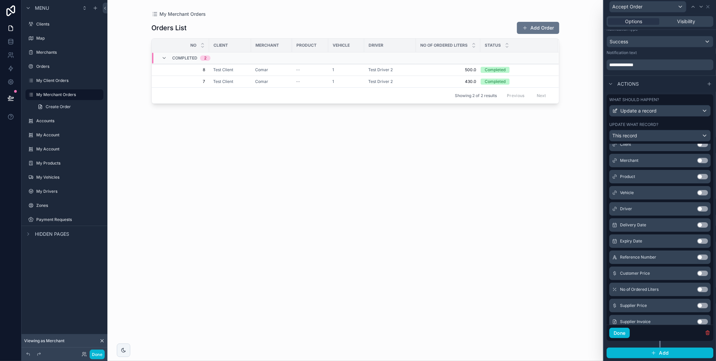
scroll to position [176, 0]
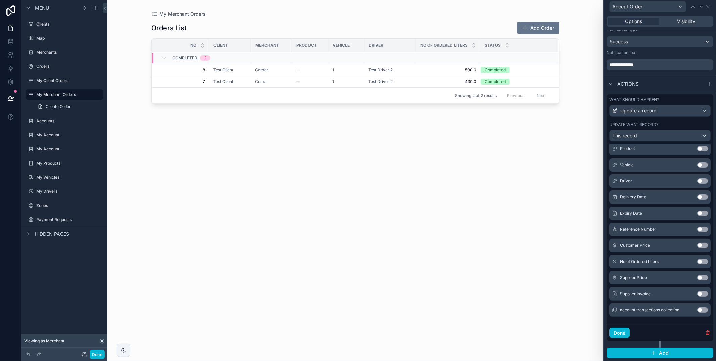
click at [700, 294] on button "Use setting" at bounding box center [702, 293] width 11 height 5
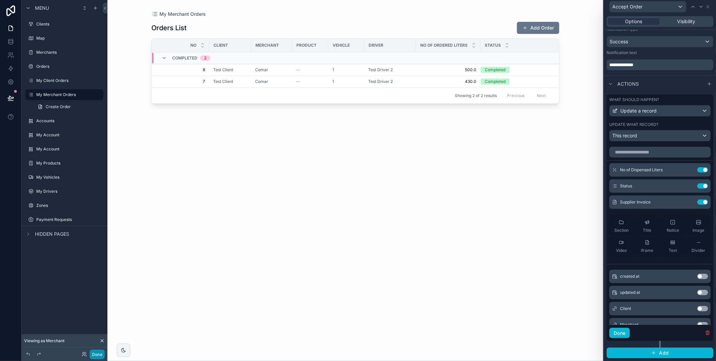
click at [98, 354] on button "Done" at bounding box center [97, 354] width 15 height 10
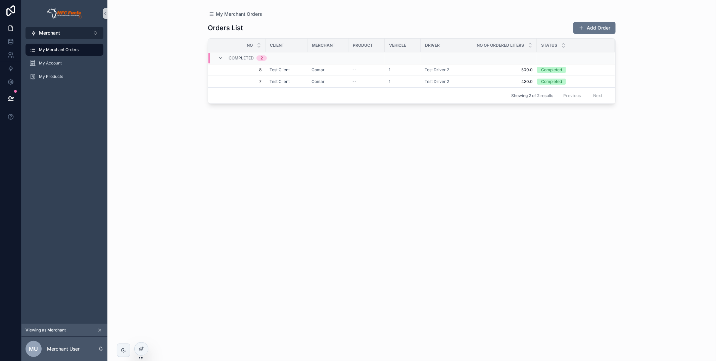
click at [68, 34] on button "Merchant ⌥ 1" at bounding box center [65, 33] width 78 height 12
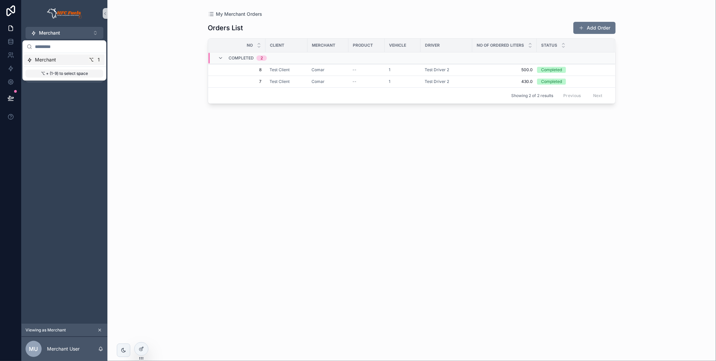
drag, startPoint x: 131, startPoint y: 93, endPoint x: 85, endPoint y: 72, distance: 50.5
click at [131, 93] on div "My Merchant Orders Orders List Add Order No Client Merchant Product Vehicle Dri…" at bounding box center [411, 180] width 608 height 361
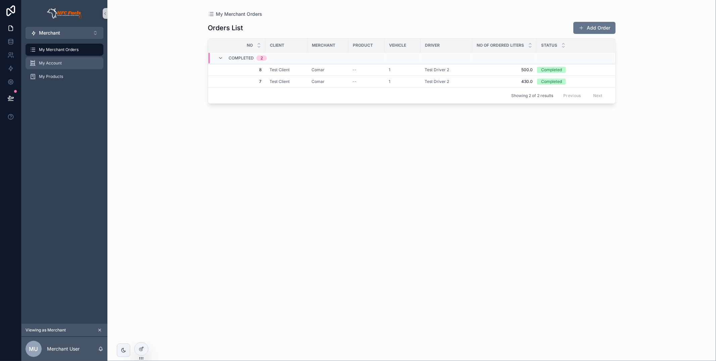
click at [72, 63] on div "My Account" at bounding box center [65, 63] width 70 height 11
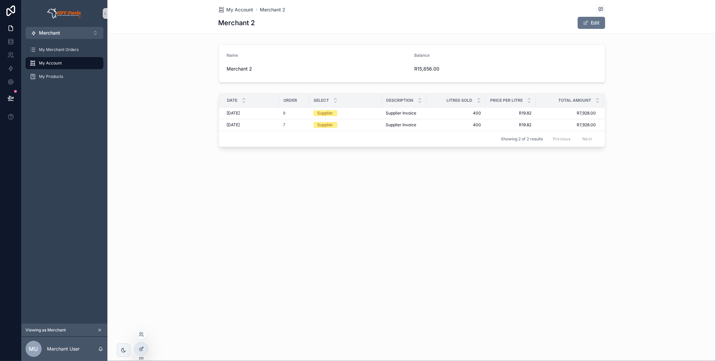
click at [144, 334] on div at bounding box center [141, 334] width 11 height 11
click at [139, 334] on icon at bounding box center [141, 334] width 5 height 5
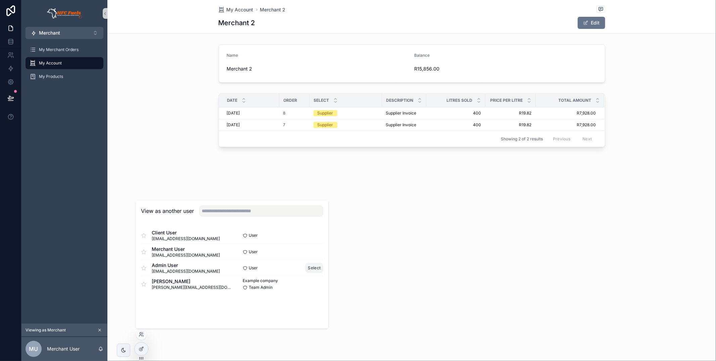
click at [315, 265] on button "Select" at bounding box center [314, 268] width 17 height 10
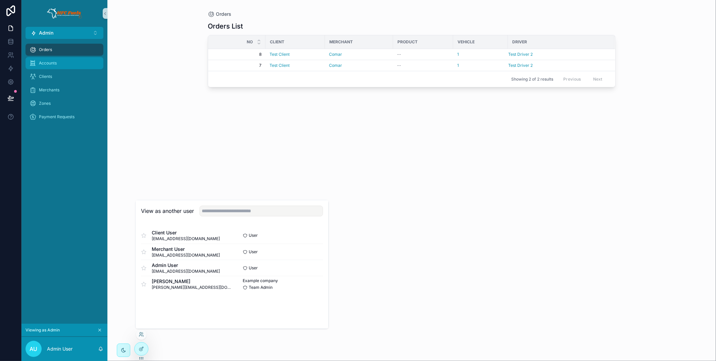
click at [66, 59] on div "Accounts" at bounding box center [65, 63] width 70 height 11
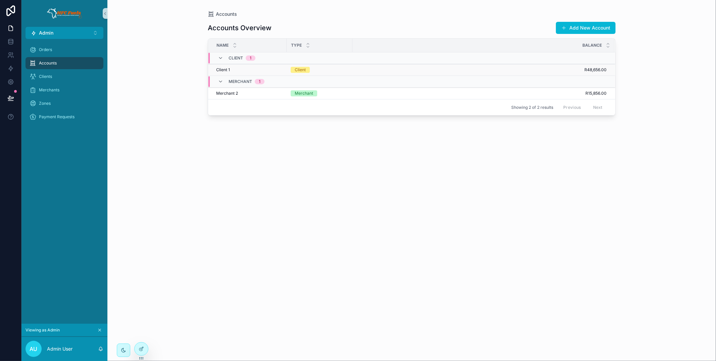
click at [340, 66] on td "Client" at bounding box center [320, 70] width 66 height 12
click at [340, 69] on div "Client" at bounding box center [320, 70] width 58 height 6
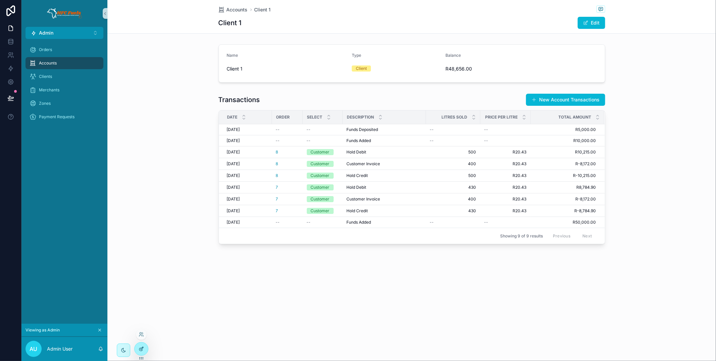
click at [140, 347] on icon at bounding box center [141, 348] width 5 height 5
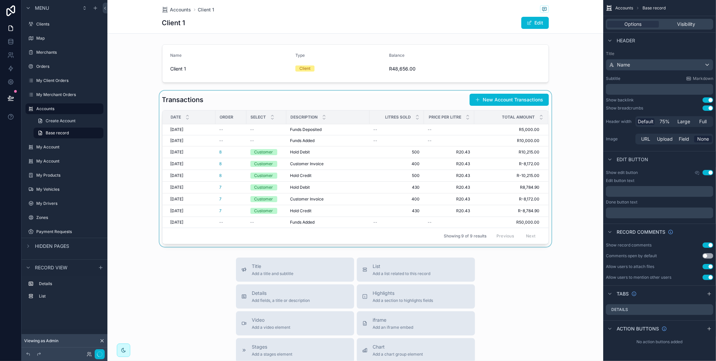
click at [441, 101] on div "scrollable content" at bounding box center [355, 169] width 496 height 156
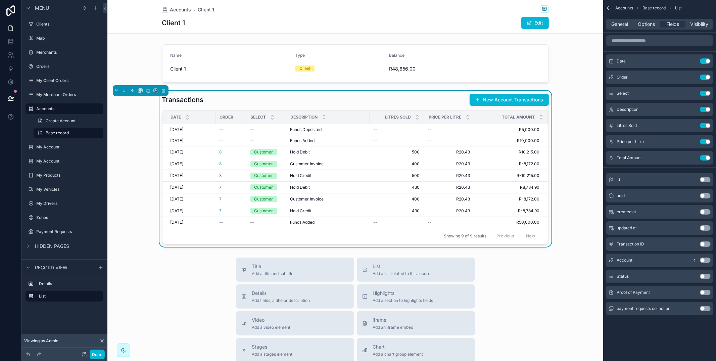
click at [643, 26] on span "Options" at bounding box center [646, 24] width 17 height 7
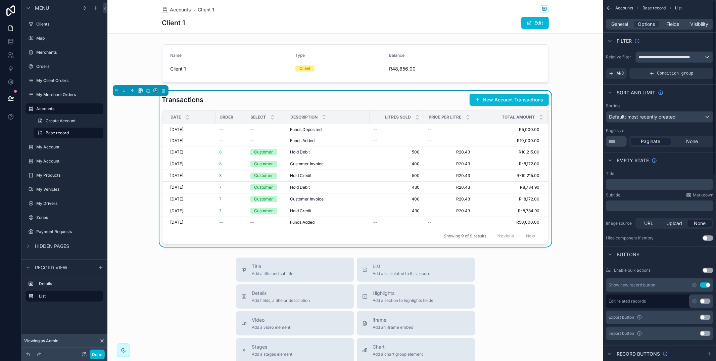
click at [609, 7] on icon "scrollable content" at bounding box center [609, 8] width 7 height 7
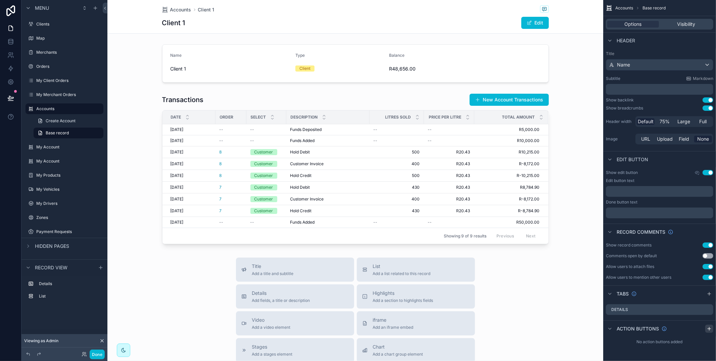
click at [707, 327] on icon "scrollable content" at bounding box center [708, 328] width 5 height 5
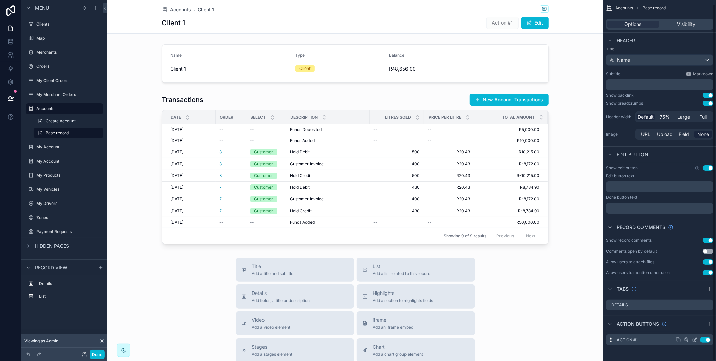
click at [693, 339] on icon "scrollable content" at bounding box center [694, 339] width 5 height 5
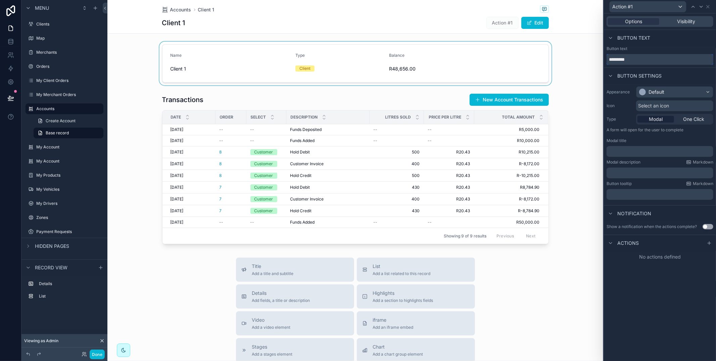
drag, startPoint x: 632, startPoint y: 60, endPoint x: 581, endPoint y: 55, distance: 50.6
click at [581, 55] on div "Action #1 Options Visibility Button text Button text ********* Button settings …" at bounding box center [358, 180] width 716 height 361
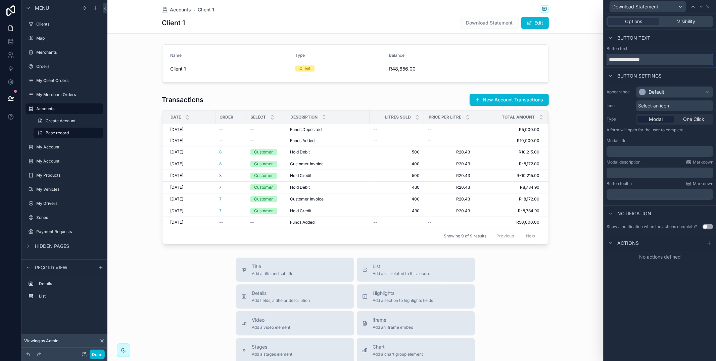
type input "**********"
click at [657, 84] on div "Appearance Default Icon Select an icon Type Modal One Click A form will open fo…" at bounding box center [660, 143] width 112 height 119
click at [665, 93] on div "Default" at bounding box center [674, 92] width 77 height 11
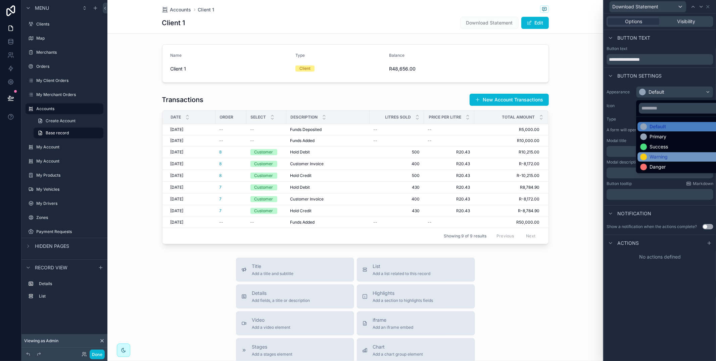
click at [675, 152] on div "Warning" at bounding box center [682, 156] width 90 height 9
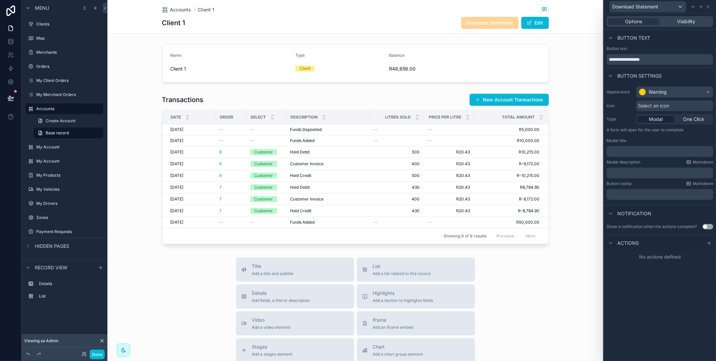
click at [674, 80] on div "Button settings" at bounding box center [660, 75] width 112 height 16
click at [708, 5] on icon at bounding box center [707, 6] width 5 height 5
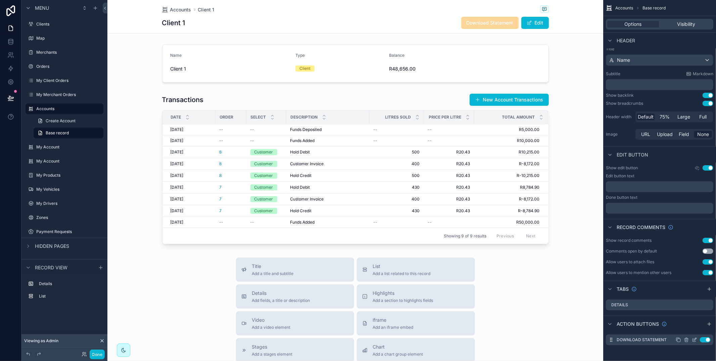
click at [679, 340] on icon "scrollable content" at bounding box center [677, 339] width 5 height 5
click at [693, 352] on icon "scrollable content" at bounding box center [694, 352] width 5 height 5
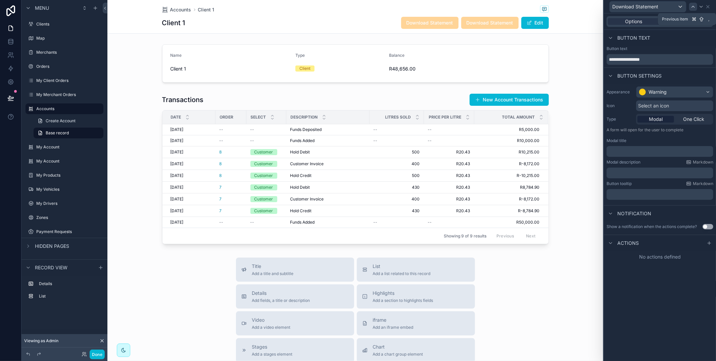
click at [692, 7] on icon at bounding box center [693, 6] width 3 height 1
click at [671, 95] on div "Warning" at bounding box center [674, 92] width 77 height 11
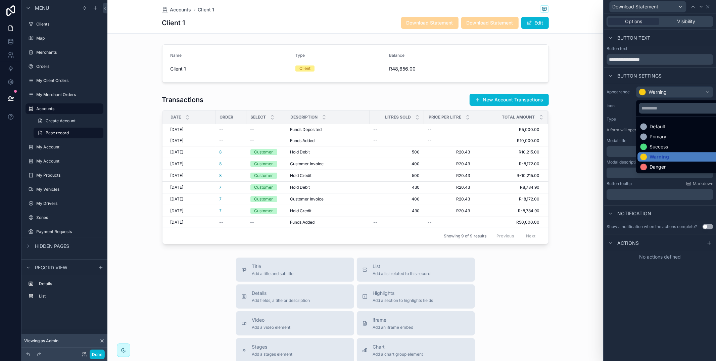
click at [674, 140] on div "Primary" at bounding box center [682, 136] width 90 height 9
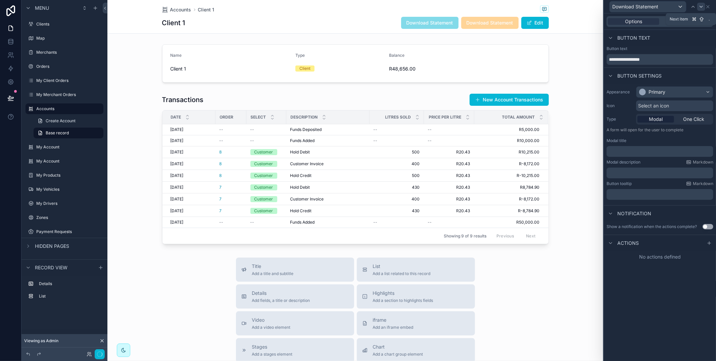
click at [699, 5] on icon at bounding box center [700, 6] width 5 height 5
click at [633, 57] on input "**********" at bounding box center [659, 59] width 107 height 11
type input "**********"
click at [656, 52] on div "**********" at bounding box center [659, 55] width 107 height 19
click at [707, 5] on icon at bounding box center [707, 6] width 5 height 5
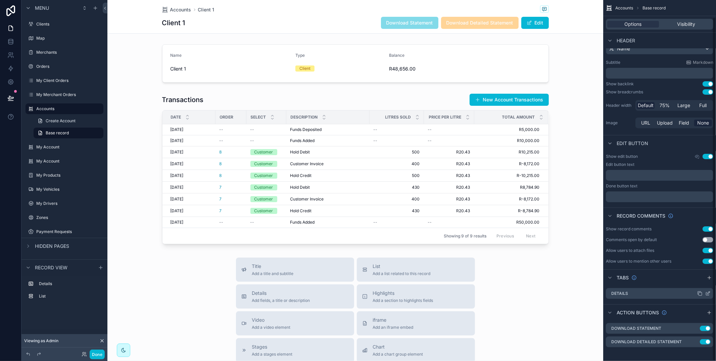
scroll to position [18, 0]
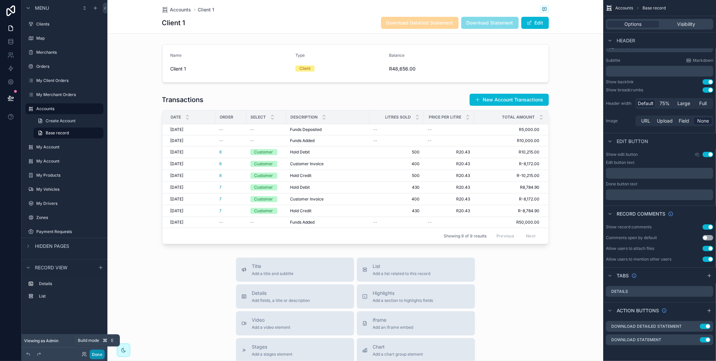
click at [94, 351] on button "Done" at bounding box center [97, 354] width 15 height 10
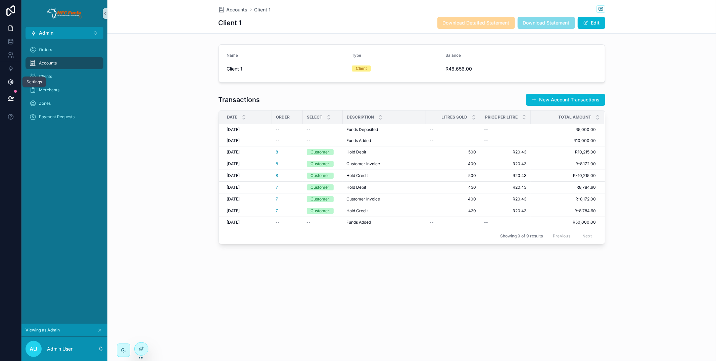
click at [7, 80] on icon at bounding box center [10, 82] width 7 height 7
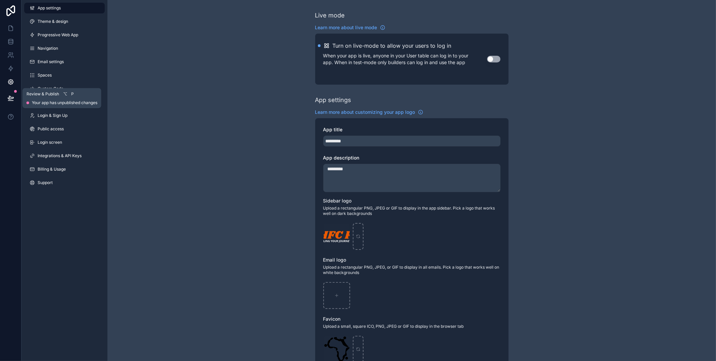
click at [12, 94] on button at bounding box center [10, 98] width 15 height 19
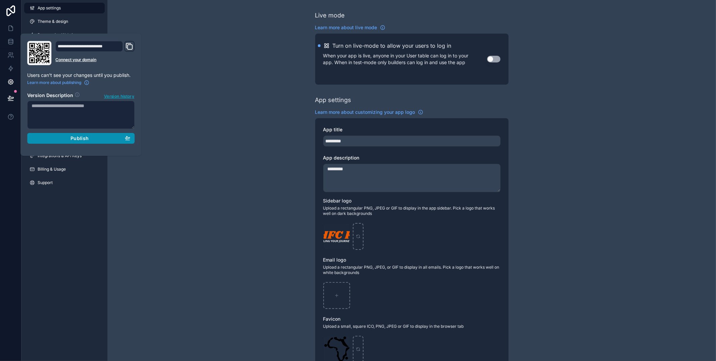
click at [58, 137] on div "Publish" at bounding box center [81, 138] width 99 height 6
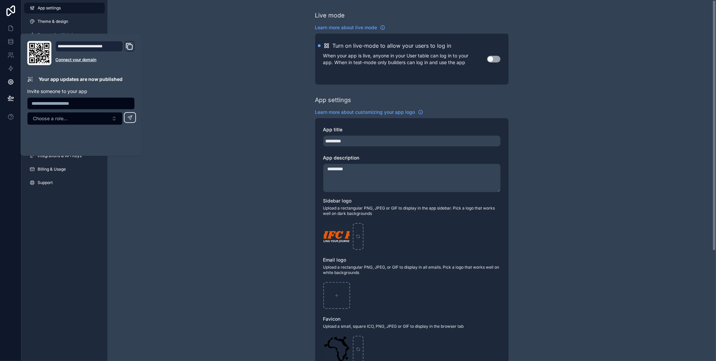
click at [151, 17] on div "Live mode Learn more about live mode Turn on live-mode to allow your users to l…" at bounding box center [411, 259] width 608 height 519
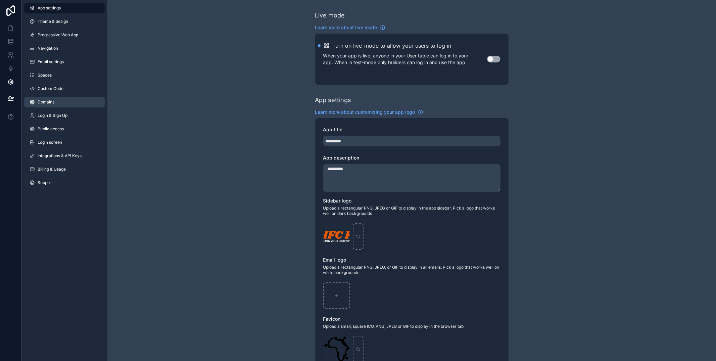
click at [68, 103] on link "Domains" at bounding box center [64, 102] width 81 height 11
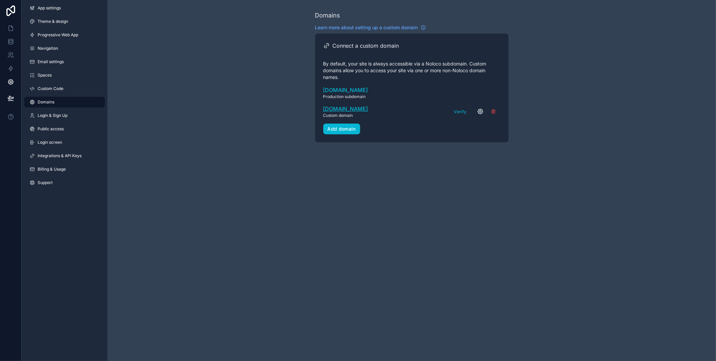
click at [337, 111] on span "[DOMAIN_NAME]" at bounding box center [345, 109] width 45 height 8
